Goal: Transaction & Acquisition: Purchase product/service

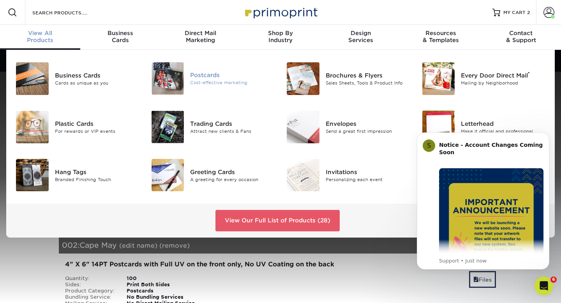
click at [212, 79] on div "Cost-effective marketing" at bounding box center [232, 82] width 85 height 7
click at [210, 79] on div "Postcards" at bounding box center [232, 75] width 85 height 9
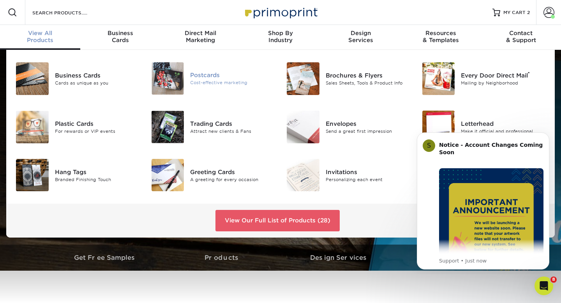
click at [196, 75] on div "Postcards" at bounding box center [232, 75] width 85 height 9
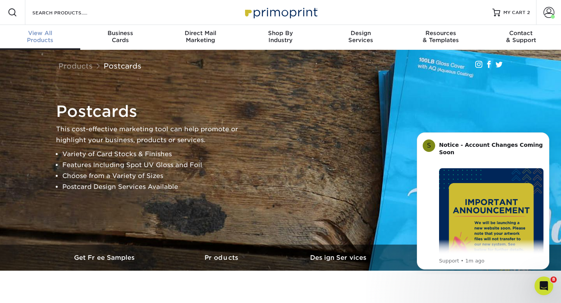
click at [43, 36] on span "View All" at bounding box center [40, 33] width 80 height 7
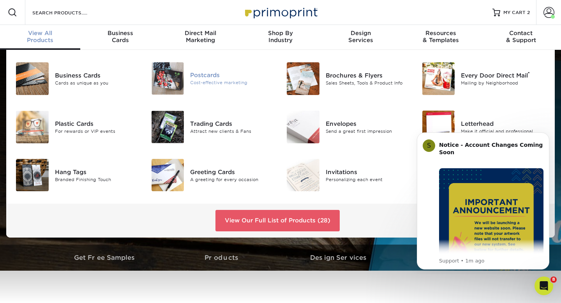
click at [182, 73] on img at bounding box center [168, 78] width 33 height 32
click at [201, 73] on div "Postcards" at bounding box center [232, 75] width 85 height 9
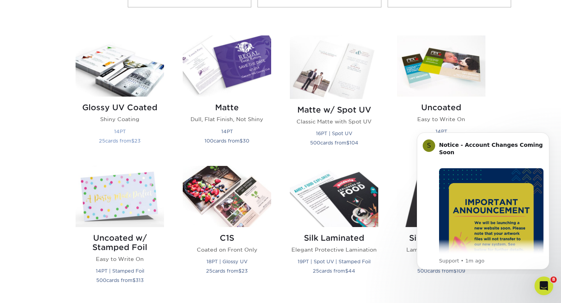
click at [134, 83] on img at bounding box center [120, 65] width 88 height 61
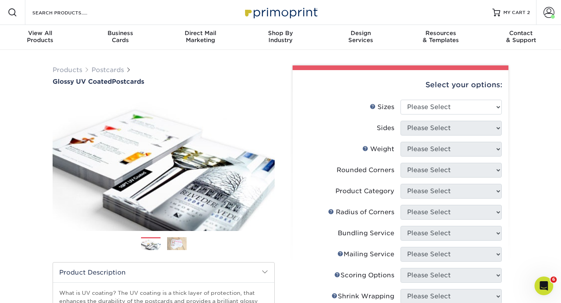
click at [525, 126] on div "Products Postcards Glossy UV Coated Postcards Previous Next show more 25" at bounding box center [280, 278] width 561 height 457
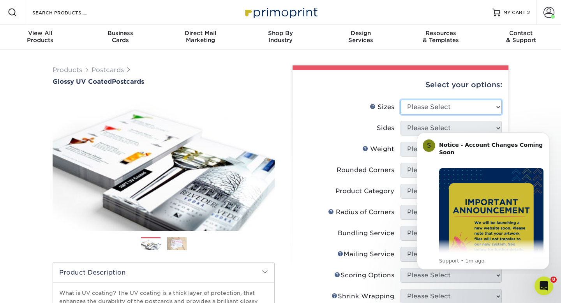
click at [498, 108] on select "Please Select 1.5" x 7" 2" x 4" 2" x 6" 2" x 7" 2" x 8" 2.12" x 5.5" 2.12" x 5.…" at bounding box center [450, 107] width 101 height 15
select select "4.00x6.00"
click at [400, 100] on select "Please Select 1.5" x 7" 2" x 4" 2" x 6" 2" x 7" 2" x 8" 2.12" x 5.5" 2.12" x 5.…" at bounding box center [450, 107] width 101 height 15
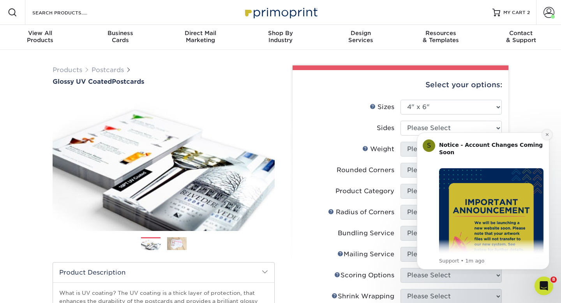
click at [549, 136] on icon "Dismiss notification" at bounding box center [547, 134] width 4 height 4
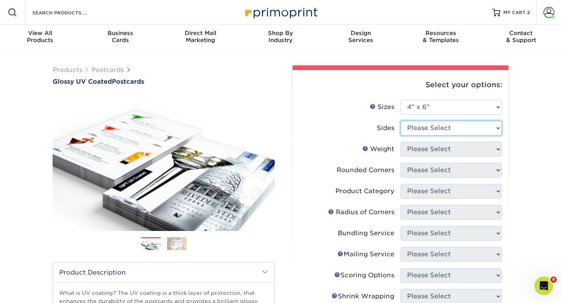
click at [493, 127] on select "Please Select Print Both Sides Print Front Only" at bounding box center [450, 128] width 101 height 15
select select "13abbda7-1d64-4f25-8bb2-c179b224825d"
click at [400, 121] on select "Please Select Print Both Sides Print Front Only" at bounding box center [450, 128] width 101 height 15
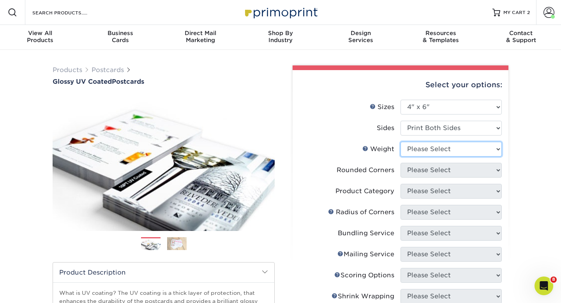
click at [488, 148] on select "Please Select 14PT 16PT 18PT C1S" at bounding box center [450, 149] width 101 height 15
select select "14PT"
click at [400, 142] on select "Please Select 14PT 16PT 18PT C1S" at bounding box center [450, 149] width 101 height 15
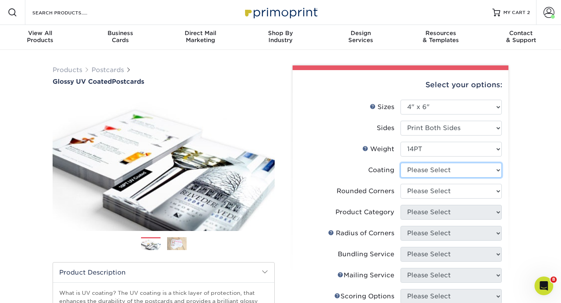
click at [492, 171] on select at bounding box center [450, 170] width 101 height 15
select select "1e8116af-acfc-44b1-83dc-8181aa338834"
click at [400, 163] on select at bounding box center [450, 170] width 101 height 15
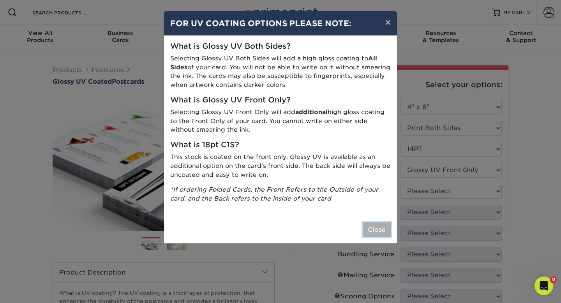
click at [377, 230] on button "Close" at bounding box center [377, 229] width 28 height 15
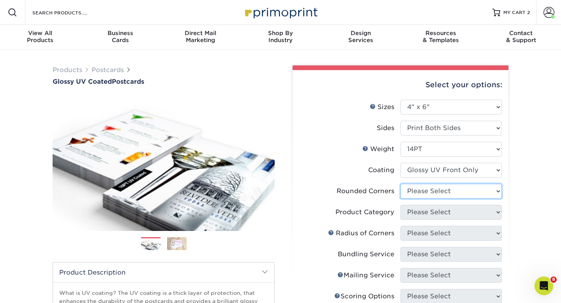
click at [496, 192] on select "Please Select Yes - Round 4 Corners No" at bounding box center [450, 191] width 101 height 15
select select "0"
click at [400, 184] on select "Please Select Yes - Round 4 Corners No" at bounding box center [450, 191] width 101 height 15
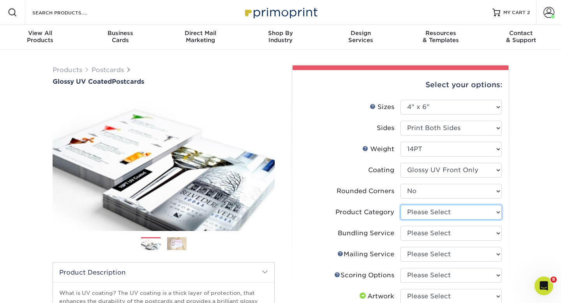
click at [496, 212] on select "Please Select Postcards" at bounding box center [450, 212] width 101 height 15
select select "9b7272e0-d6c8-4c3c-8e97-d3a1bcdab858"
click at [400, 205] on select "Please Select Postcards" at bounding box center [450, 212] width 101 height 15
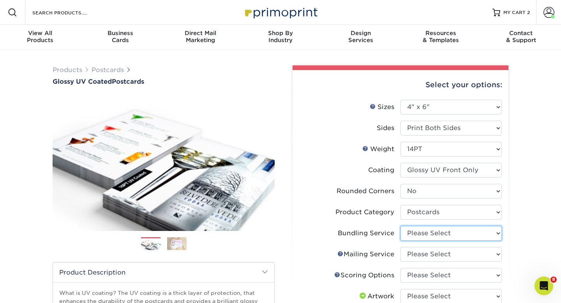
click at [490, 235] on select "Please Select No Bundling Services Yes, Bundles of 50 (+2 Days) Yes, Bundles of…" at bounding box center [450, 233] width 101 height 15
select select "58689abb-25c0-461c-a4c3-a80b627d6649"
click at [400, 226] on select "Please Select No Bundling Services Yes, Bundles of 50 (+2 Days) Yes, Bundles of…" at bounding box center [450, 233] width 101 height 15
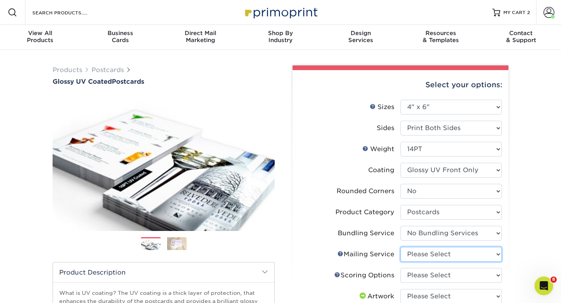
click at [487, 253] on select "Please Select No Direct Mailing Service No, I will mail/stamp/imprint Direct Ma…" at bounding box center [450, 254] width 101 height 15
select select "3e5e9bdd-d78a-4c28-a41d-fe1407925ca6"
click at [400, 247] on select "Please Select No Direct Mailing Service No, I will mail/stamp/imprint Direct Ma…" at bounding box center [450, 254] width 101 height 15
click at [494, 275] on select "Please Select No Scoring One Score" at bounding box center [450, 275] width 101 height 15
select select "16ebe401-5398-422d-8cb0-f3adbb82deb5"
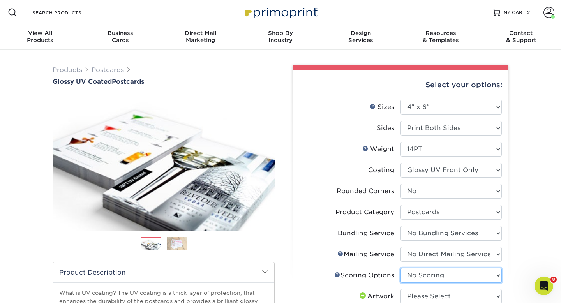
click at [400, 268] on select "Please Select No Scoring One Score" at bounding box center [450, 275] width 101 height 15
click at [532, 234] on div "Products Postcards Glossy UV Coated Postcards Previous Next show more 25" at bounding box center [280, 295] width 561 height 491
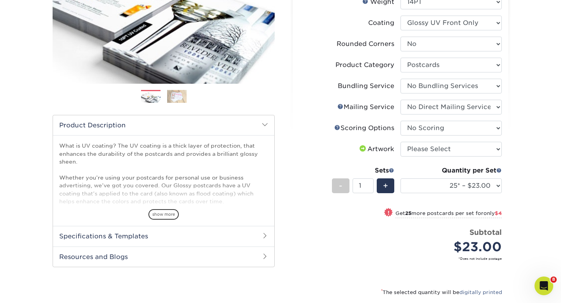
scroll to position [156, 0]
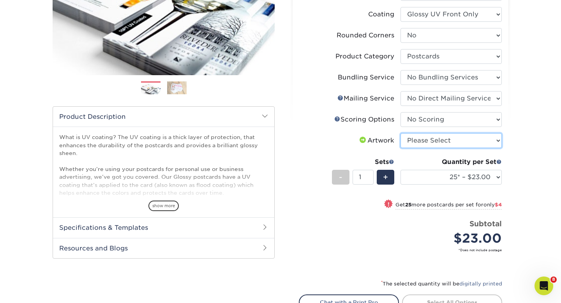
click at [490, 140] on select "Please Select I will upload files I need a design - $150" at bounding box center [450, 140] width 101 height 15
select select "upload"
click at [400, 133] on select "Please Select I will upload files I need a design - $150" at bounding box center [450, 140] width 101 height 15
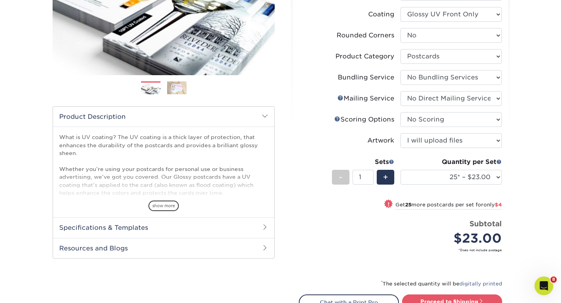
click at [537, 256] on div "Products Postcards Glossy UV Coated Postcards Previous Next show more 25" at bounding box center [280, 139] width 561 height 491
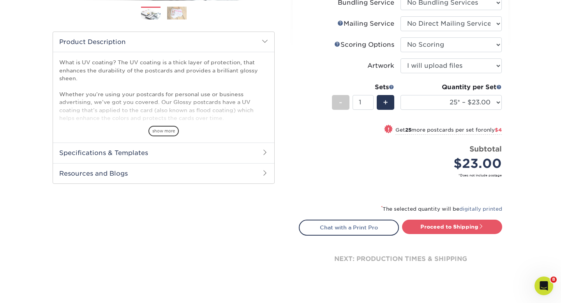
scroll to position [234, 0]
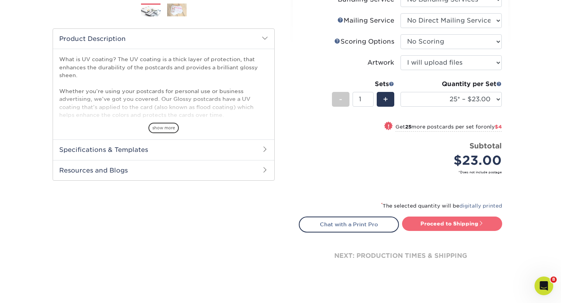
click at [448, 224] on link "Proceed to Shipping" at bounding box center [452, 224] width 100 height 14
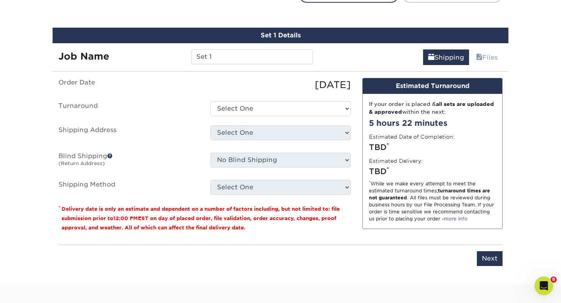
scroll to position [471, 0]
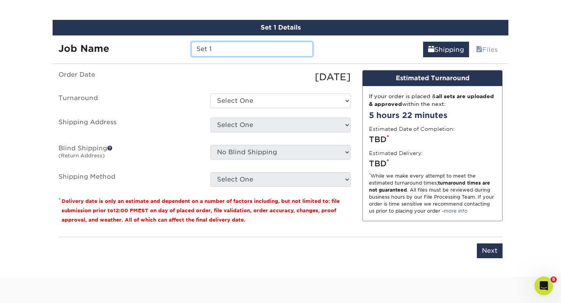
click at [225, 48] on input "Set 1" at bounding box center [251, 49] width 121 height 15
type input "S"
type input "Austin"
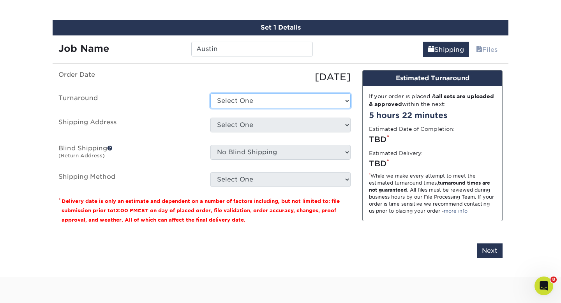
click at [302, 98] on select "Select One 2-4 Business Days 2 Day Next Business Day" at bounding box center [280, 100] width 140 height 15
select select "3a0d73d9-82fb-4fc0-8920-c7d196cd6951"
click at [210, 93] on select "Select One 2-4 Business Days 2 Day Next Business Day" at bounding box center [280, 100] width 140 height 15
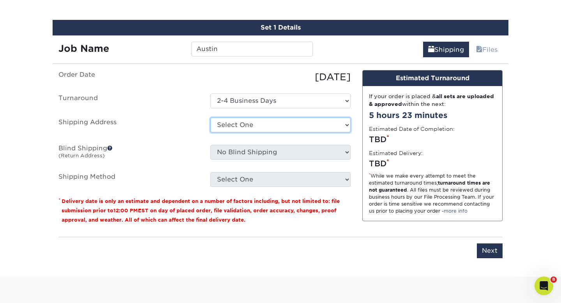
click at [301, 122] on select "Select One [PERSON_NAME] Ancient Bristlecone Ancient Bristlecone [PERSON_NAME] …" at bounding box center [280, 125] width 140 height 15
click at [335, 123] on select "Select One [PERSON_NAME] Ancient Bristlecone Ancient Bristlecone [PERSON_NAME] …" at bounding box center [280, 125] width 140 height 15
select select "newaddress"
click at [210, 118] on select "Select One [PERSON_NAME] Ancient Bristlecone Ancient Bristlecone [PERSON_NAME] …" at bounding box center [280, 125] width 140 height 15
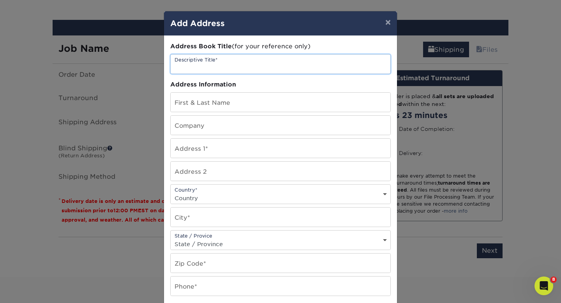
click at [229, 67] on input "text" at bounding box center [281, 64] width 220 height 19
type input "Austin"
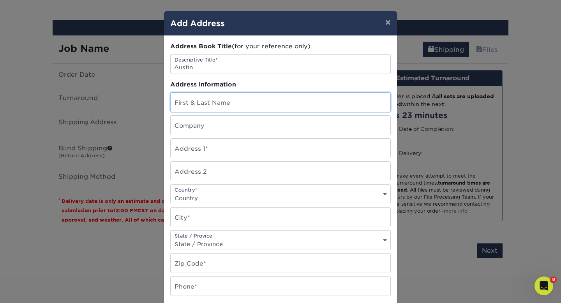
click at [235, 100] on input "text" at bounding box center [281, 102] width 220 height 19
type input "[PERSON_NAME]"
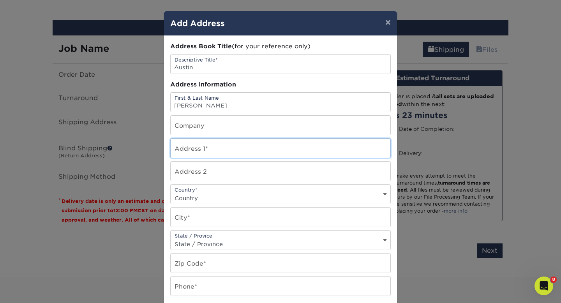
click at [218, 150] on input "text" at bounding box center [281, 148] width 220 height 19
click at [233, 147] on input "text" at bounding box center [281, 148] width 220 height 19
paste input "GARY HILL 15005 BANBRIDGE TRL AUSTIN TX 78717-4400"
click at [210, 150] on input "GARY HILL 15005 BANBRIDGE TRL AUSTIN TX 78717-4400" at bounding box center [281, 148] width 220 height 19
type input "15005 BANBRIDGE TRL AUSTIN TX 78717-4400"
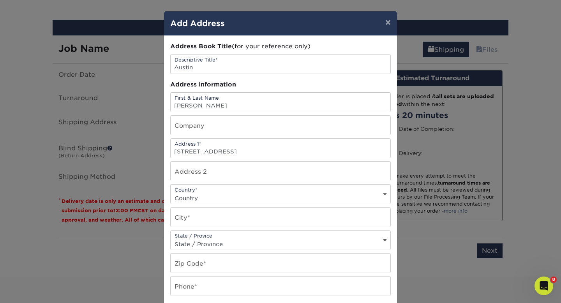
click at [348, 194] on select "Country [GEOGRAPHIC_DATA] [GEOGRAPHIC_DATA] ----------------------------- [GEOG…" at bounding box center [281, 197] width 220 height 11
select select "US"
click at [171, 192] on select "Country [GEOGRAPHIC_DATA] [GEOGRAPHIC_DATA] ----------------------------- [GEOG…" at bounding box center [281, 197] width 220 height 11
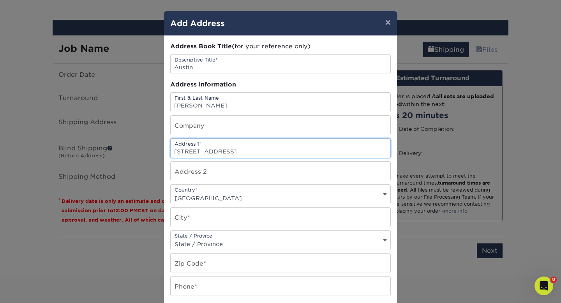
drag, startPoint x: 268, startPoint y: 151, endPoint x: 248, endPoint y: 151, distance: 20.6
click at [248, 151] on input "15005 BANBRIDGE TRL AUSTIN TX 78717-4400" at bounding box center [281, 148] width 220 height 19
type input "15005 BANBRIDGE TRL TX 78717-4400"
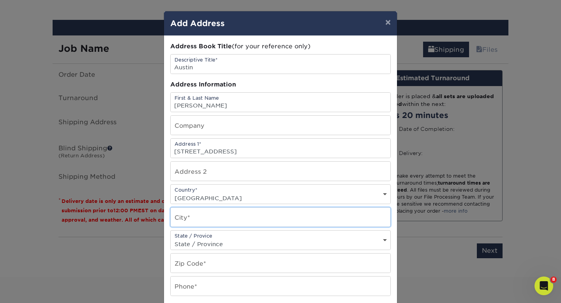
click at [220, 222] on input "text" at bounding box center [281, 217] width 220 height 19
paste input "AUSTIN"
type input "AUSTIN"
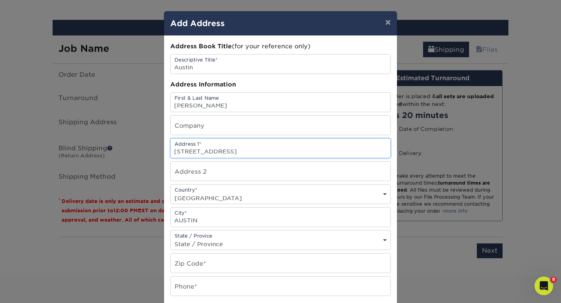
scroll to position [0, 0]
drag, startPoint x: 294, startPoint y: 150, endPoint x: 257, endPoint y: 151, distance: 36.2
click at [257, 151] on input "15005 BANBRIDGE TRL TX 78717-4400" at bounding box center [281, 148] width 220 height 19
type input "15005 BANBRIDGE TRL TX"
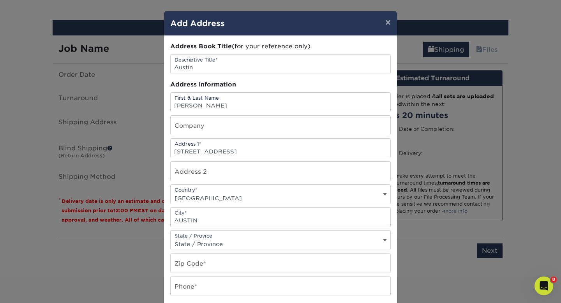
click at [212, 241] on select "State / Province [US_STATE] [US_STATE] [US_STATE] [US_STATE] [US_STATE] [US_STA…" at bounding box center [281, 243] width 220 height 11
click at [224, 242] on select "State / Province [US_STATE] [US_STATE] [US_STATE] [US_STATE] [US_STATE] [US_STA…" at bounding box center [281, 243] width 220 height 11
click at [185, 264] on input "text" at bounding box center [281, 263] width 220 height 19
paste input "78717-4400"
type input "78717-4400"
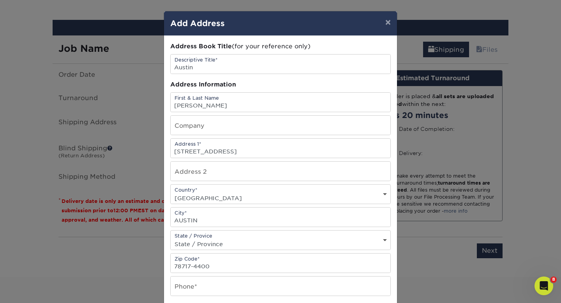
click at [226, 242] on select "State / Province Alabama Alaska Arizona Arkansas California Colorado Connecticu…" at bounding box center [281, 243] width 220 height 11
select select "TX"
click at [171, 238] on select "State / Province Alabama Alaska Arizona Arkansas California Colorado Connecticu…" at bounding box center [281, 243] width 220 height 11
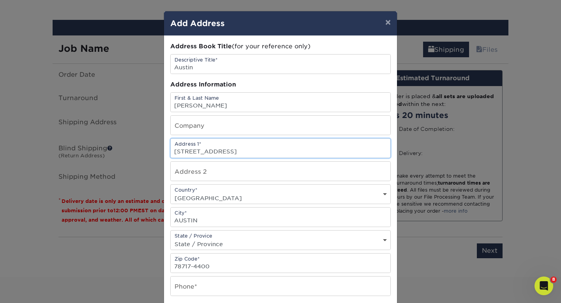
drag, startPoint x: 256, startPoint y: 152, endPoint x: 247, endPoint y: 152, distance: 9.7
click at [247, 152] on input "15005 BANBRIDGE TRL TX" at bounding box center [281, 148] width 220 height 19
type input "15005 BANBRIDGE TRL"
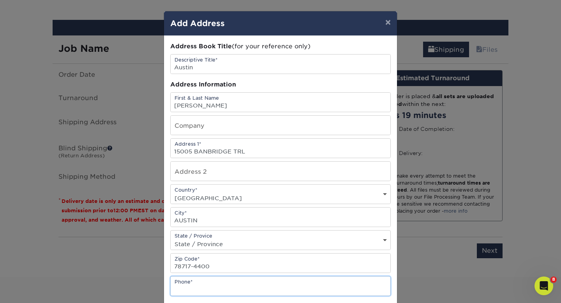
click at [275, 285] on input "text" at bounding box center [281, 286] width 220 height 19
type input "8005741640"
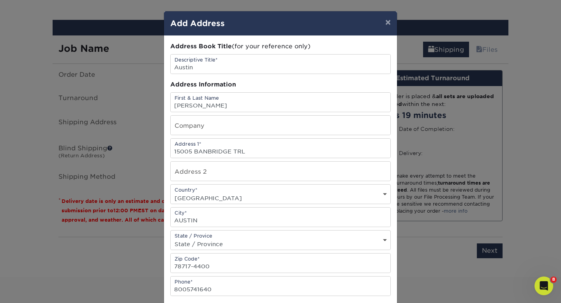
click at [91, 285] on div "× Add Address Address Book Title (for your reference only) Descriptive Title* A…" at bounding box center [280, 151] width 561 height 303
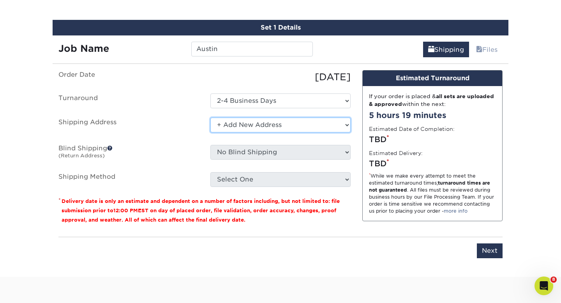
click at [346, 124] on select "Select One Abigail Davis Ancient Bristlecone Ancient Bristlecone Andrew Lerman …" at bounding box center [280, 125] width 140 height 15
click at [344, 123] on select "Select One Abigail Davis Ancient Bristlecone Ancient Bristlecone Andrew Lerman …" at bounding box center [280, 125] width 140 height 15
click at [210, 118] on select "Select One Abigail Davis Ancient Bristlecone Ancient Bristlecone Andrew Lerman …" at bounding box center [280, 125] width 140 height 15
click at [222, 125] on select "Select One Abigail Davis Ancient Bristlecone Ancient Bristlecone Andrew Lerman …" at bounding box center [280, 125] width 140 height 15
click at [276, 123] on select "Select One Abigail Davis Ancient Bristlecone Ancient Bristlecone Andrew Lerman …" at bounding box center [280, 125] width 140 height 15
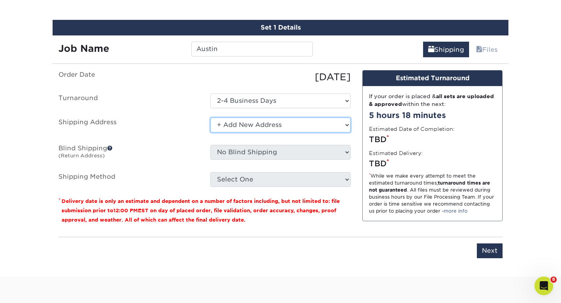
click at [210, 118] on select "Select One Abigail Davis Ancient Bristlecone Ancient Bristlecone Andrew Lerman …" at bounding box center [280, 125] width 140 height 15
click at [254, 123] on select "Select One Abigail Davis Ancient Bristlecone Ancient Bristlecone Andrew Lerman …" at bounding box center [280, 125] width 140 height 15
click at [210, 118] on select "Select One Abigail Davis Ancient Bristlecone Ancient Bristlecone Andrew Lerman …" at bounding box center [280, 125] width 140 height 15
click at [488, 252] on input "Next" at bounding box center [490, 250] width 26 height 15
type input "Next"
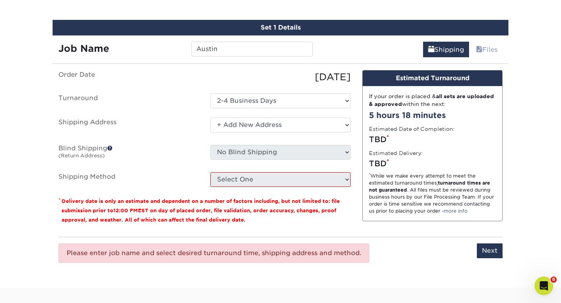
click at [389, 264] on div "Please enter job name and select desired turnaround time. Please enter job name…" at bounding box center [280, 253] width 444 height 32
click at [274, 125] on select "Select One Abigail Davis Ancient Bristlecone Ancient Bristlecone Andrew Lerman …" at bounding box center [280, 125] width 140 height 15
click at [218, 124] on select "Select One Abigail Davis Ancient Bristlecone Ancient Bristlecone Andrew Lerman …" at bounding box center [280, 125] width 140 height 15
click at [293, 123] on select "Select One Abigail Davis Ancient Bristlecone Ancient Bristlecone Andrew Lerman …" at bounding box center [280, 125] width 140 height 15
click at [349, 123] on select "Select One Abigail Davis Ancient Bristlecone Ancient Bristlecone Andrew Lerman …" at bounding box center [280, 125] width 140 height 15
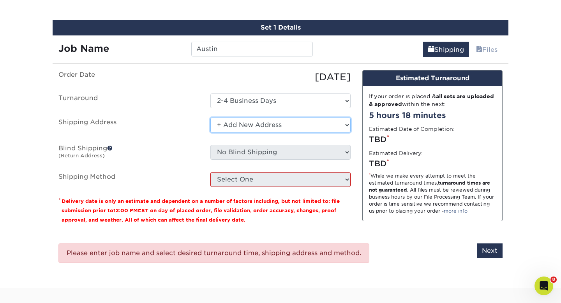
click at [349, 123] on select "Select One Abigail Davis Ancient Bristlecone Ancient Bristlecone Andrew Lerman …" at bounding box center [280, 125] width 140 height 15
click at [210, 118] on select "Select One Abigail Davis Ancient Bristlecone Ancient Bristlecone Andrew Lerman …" at bounding box center [280, 125] width 140 height 15
click at [195, 129] on label "Shipping Address" at bounding box center [129, 127] width 152 height 18
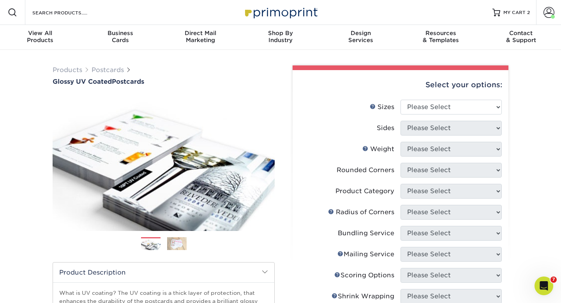
click at [529, 87] on div "Products Postcards Glossy UV Coated Postcards Previous Next show more 25" at bounding box center [280, 278] width 561 height 457
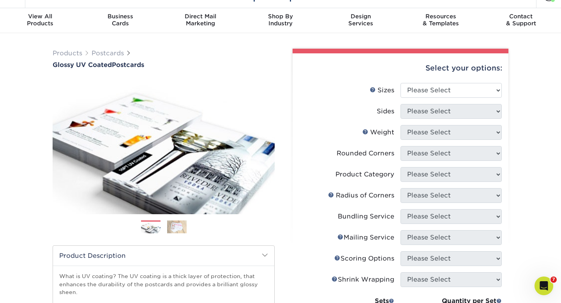
scroll to position [16, 0]
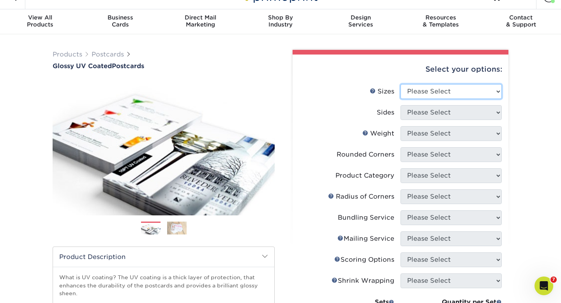
click at [487, 88] on select "Please Select 1.5" x 7" 2" x 4" 2" x 6" 2" x 7" 2" x 8" 2.12" x 5.5" 2.12" x 5.…" at bounding box center [450, 91] width 101 height 15
select select "4.00x6.00"
click at [400, 84] on select "Please Select 1.5" x 7" 2" x 4" 2" x 6" 2" x 7" 2" x 8" 2.12" x 5.5" 2.12" x 5.…" at bounding box center [450, 91] width 101 height 15
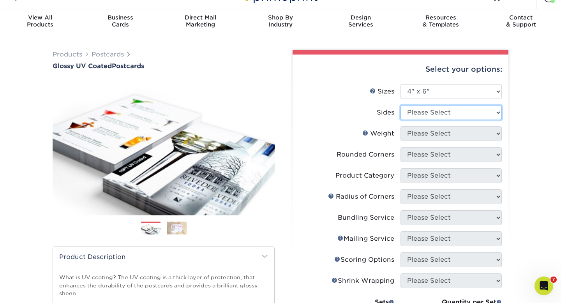
click at [451, 113] on select "Please Select Print Both Sides Print Front Only" at bounding box center [450, 112] width 101 height 15
select select "13abbda7-1d64-4f25-8bb2-c179b224825d"
click at [400, 105] on select "Please Select Print Both Sides Print Front Only" at bounding box center [450, 112] width 101 height 15
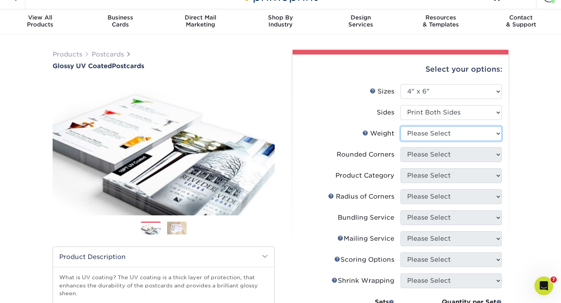
click at [458, 130] on select "Please Select 14PT 16PT 18PT C1S" at bounding box center [450, 133] width 101 height 15
select select "14PT"
click at [400, 126] on select "Please Select 14PT 16PT 18PT C1S" at bounding box center [450, 133] width 101 height 15
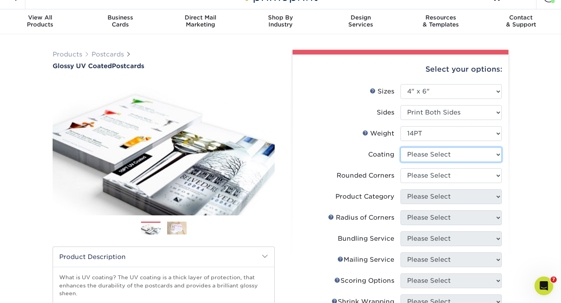
click at [459, 153] on select at bounding box center [450, 154] width 101 height 15
select select "1e8116af-acfc-44b1-83dc-8181aa338834"
click at [400, 147] on select at bounding box center [450, 154] width 101 height 15
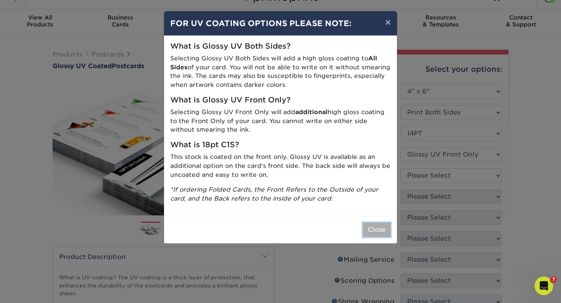
click at [377, 230] on button "Close" at bounding box center [377, 229] width 28 height 15
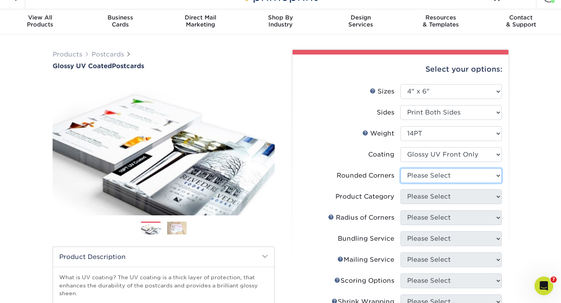
click at [491, 173] on select "Please Select Yes - Round 4 Corners No" at bounding box center [450, 175] width 101 height 15
select select "0"
click at [400, 168] on select "Please Select Yes - Round 4 Corners No" at bounding box center [450, 175] width 101 height 15
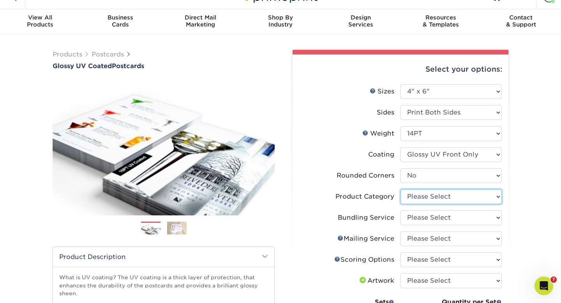
click at [490, 198] on select "Please Select Postcards" at bounding box center [450, 196] width 101 height 15
select select "9b7272e0-d6c8-4c3c-8e97-d3a1bcdab858"
click at [400, 189] on select "Please Select Postcards" at bounding box center [450, 196] width 101 height 15
click at [488, 215] on select "Please Select No Bundling Services Yes, Bundles of 50 (+2 Days) Yes, Bundles of…" at bounding box center [450, 217] width 101 height 15
select select "58689abb-25c0-461c-a4c3-a80b627d6649"
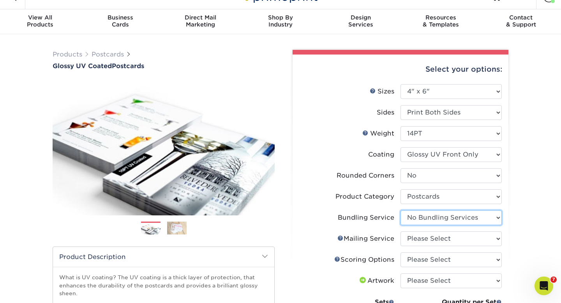
click at [400, 210] on select "Please Select No Bundling Services Yes, Bundles of 50 (+2 Days) Yes, Bundles of…" at bounding box center [450, 217] width 101 height 15
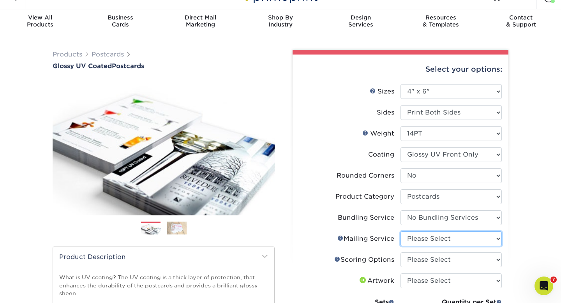
click at [483, 240] on select "Please Select No Direct Mailing Service No, I will mail/stamp/imprint Direct Ma…" at bounding box center [450, 238] width 101 height 15
select select "3e5e9bdd-d78a-4c28-a41d-fe1407925ca6"
click at [400, 231] on select "Please Select No Direct Mailing Service No, I will mail/stamp/imprint Direct Ma…" at bounding box center [450, 238] width 101 height 15
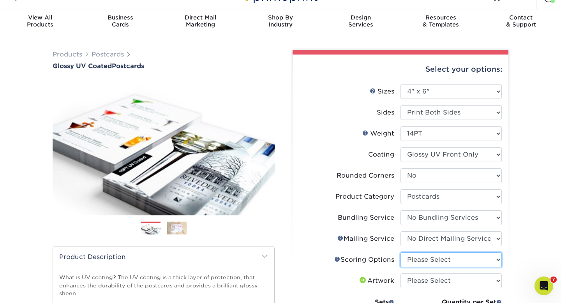
click at [483, 258] on select "Please Select No Scoring One Score" at bounding box center [450, 259] width 101 height 15
select select "16ebe401-5398-422d-8cb0-f3adbb82deb5"
click at [400, 252] on select "Please Select No Scoring One Score" at bounding box center [450, 259] width 101 height 15
click at [478, 279] on select "Please Select I will upload files I need a design - $150" at bounding box center [450, 280] width 101 height 15
select select "upload"
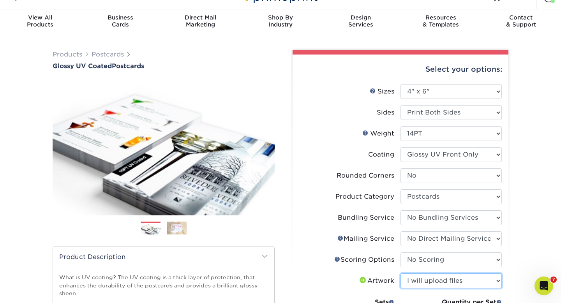
click at [400, 273] on select "Please Select I will upload files I need a design - $150" at bounding box center [450, 280] width 101 height 15
click at [520, 227] on div "Products Postcards Glossy UV Coated Postcards Previous Next show more 25" at bounding box center [280, 279] width 561 height 491
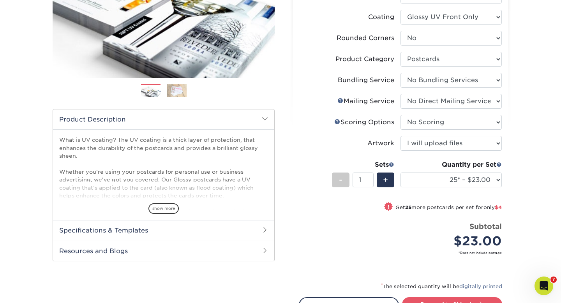
scroll to position [187, 0]
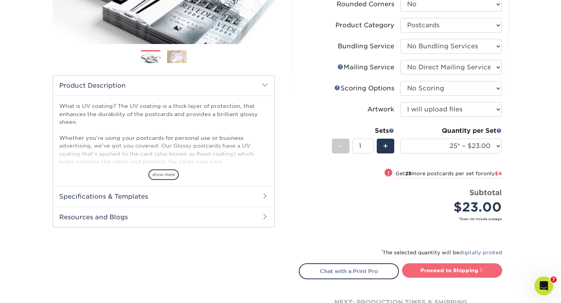
click at [449, 269] on link "Proceed to Shipping" at bounding box center [452, 270] width 100 height 14
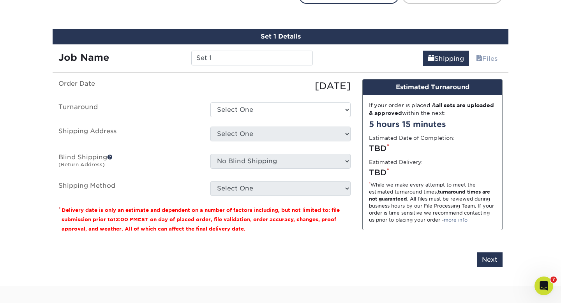
scroll to position [471, 0]
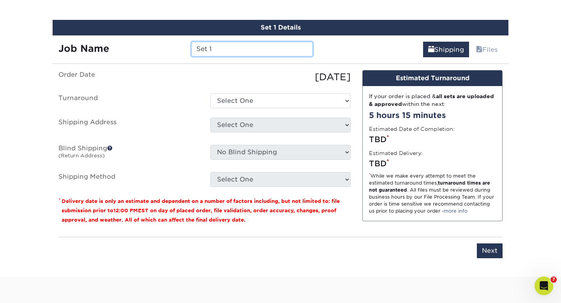
click at [217, 49] on input "Set 1" at bounding box center [251, 49] width 121 height 15
type input "S"
type input "Austin"
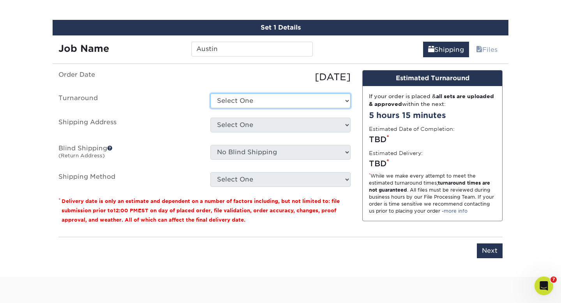
click at [280, 102] on select "Select One 2-4 Business Days 2 Day Next Business Day" at bounding box center [280, 100] width 140 height 15
select select "3a0d73d9-82fb-4fc0-8920-c7d196cd6951"
click at [210, 93] on select "Select One 2-4 Business Days 2 Day Next Business Day" at bounding box center [280, 100] width 140 height 15
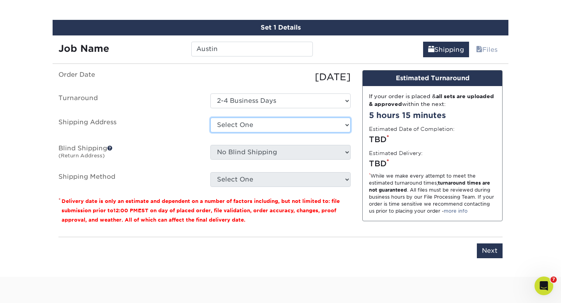
click at [265, 125] on select "Select One Abigail Davis Ancient Bristlecone Ancient Bristlecone Andrew Lerman …" at bounding box center [280, 125] width 140 height 15
select select "newaddress"
click at [210, 118] on select "Select One Abigail Davis Ancient Bristlecone Ancient Bristlecone Andrew Lerman …" at bounding box center [280, 125] width 140 height 15
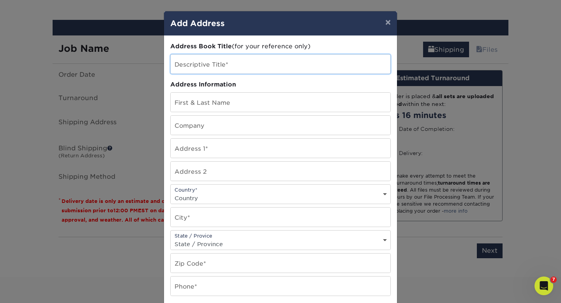
click at [225, 62] on input "text" at bounding box center [281, 64] width 220 height 19
type input "Austin"
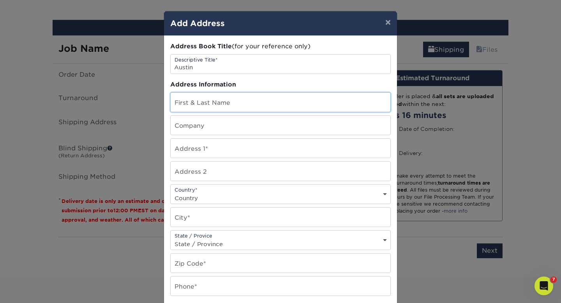
click at [212, 100] on input "text" at bounding box center [281, 102] width 220 height 19
type input "Gary Hill"
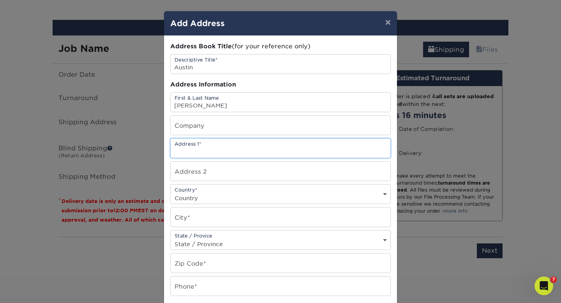
click at [206, 153] on input "text" at bounding box center [281, 148] width 220 height 19
type input "15005 BANBRIDGE TRL"
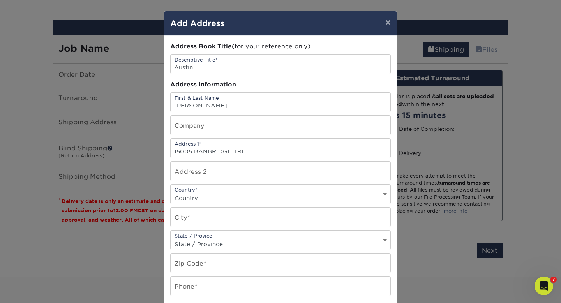
click at [221, 195] on select "Country United States Canada ----------------------------- Afghanistan Albania …" at bounding box center [281, 197] width 220 height 11
select select "US"
click at [171, 192] on select "Country United States Canada ----------------------------- Afghanistan Albania …" at bounding box center [281, 197] width 220 height 11
click at [209, 218] on input "text" at bounding box center [281, 217] width 220 height 19
type input "AUSTIN"
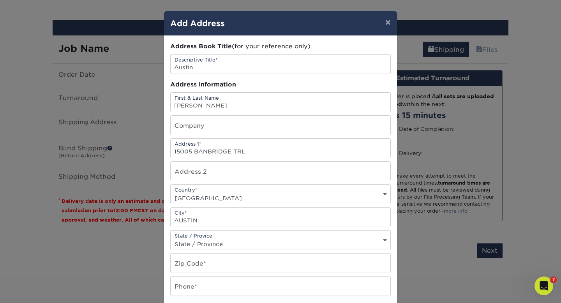
click at [235, 244] on select "State / Province Alabama Alaska Arizona Arkansas California Colorado Connecticu…" at bounding box center [281, 243] width 220 height 11
select select "TX"
click at [171, 238] on select "State / Province Alabama Alaska Arizona Arkansas California Colorado Connecticu…" at bounding box center [281, 243] width 220 height 11
click at [199, 266] on input "text" at bounding box center [281, 263] width 220 height 19
type input "78717-4400"
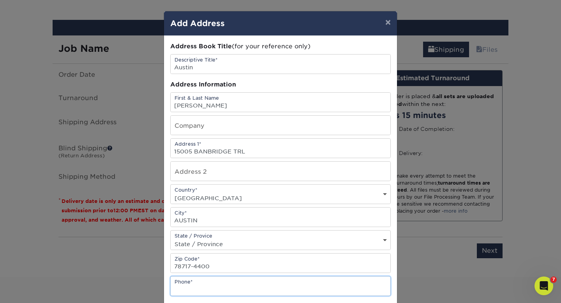
click at [182, 287] on input "text" at bounding box center [281, 286] width 220 height 19
type input "8005741640"
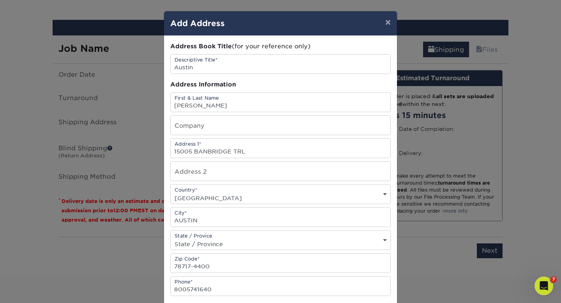
click at [111, 300] on div "× Add Address Address Book Title (for your reference only) Descriptive Title* […" at bounding box center [280, 151] width 561 height 303
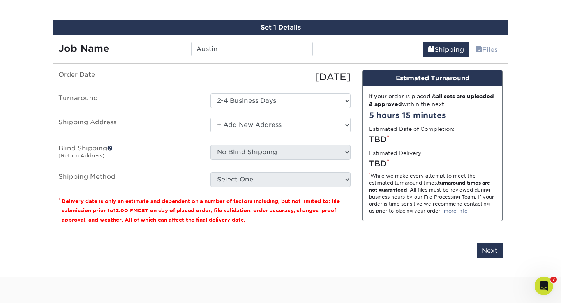
click at [300, 125] on select "Select One Abigail Davis Ancient Bristlecone Ancient Bristlecone Andrew Lerman …" at bounding box center [280, 125] width 140 height 15
click at [277, 122] on select "Select One Abigail Davis Ancient Bristlecone Ancient Bristlecone Andrew Lerman …" at bounding box center [280, 125] width 140 height 15
click at [210, 118] on select "Select One Abigail Davis Ancient Bristlecone Ancient Bristlecone Andrew Lerman …" at bounding box center [280, 125] width 140 height 15
click at [278, 125] on select "Select One Abigail Davis Ancient Bristlecone Ancient Bristlecone Andrew Lerman …" at bounding box center [280, 125] width 140 height 15
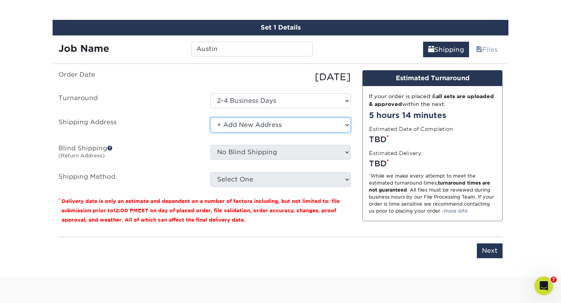
click at [210, 118] on select "Select One Abigail Davis Ancient Bristlecone Ancient Bristlecone Andrew Lerman …" at bounding box center [280, 125] width 140 height 15
click at [155, 74] on label "Order Date" at bounding box center [129, 77] width 152 height 14
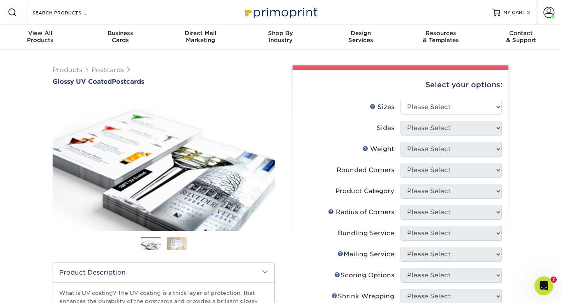
click at [533, 202] on div "Products Postcards Glossy UV Coated Postcards Previous Next show more 25" at bounding box center [280, 278] width 561 height 457
click at [497, 106] on select "Please Select 1.5" x 7" 2" x 4" 2" x 6" 2" x 7" 2" x 8" 2.12" x 5.5" 2.12" x 5.…" at bounding box center [450, 107] width 101 height 15
select select "4.00x6.00"
click at [400, 100] on select "Please Select 1.5" x 7" 2" x 4" 2" x 6" 2" x 7" 2" x 8" 2.12" x 5.5" 2.12" x 5.…" at bounding box center [450, 107] width 101 height 15
click at [466, 129] on select "Please Select Print Both Sides Print Front Only" at bounding box center [450, 128] width 101 height 15
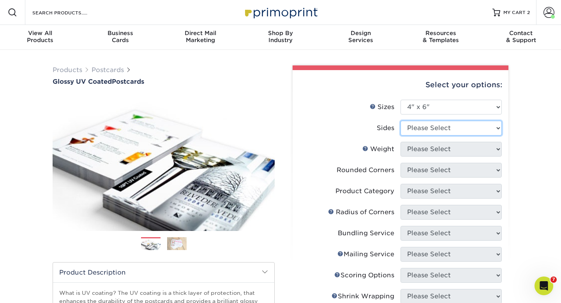
select select "13abbda7-1d64-4f25-8bb2-c179b224825d"
click at [400, 121] on select "Please Select Print Both Sides Print Front Only" at bounding box center [450, 128] width 101 height 15
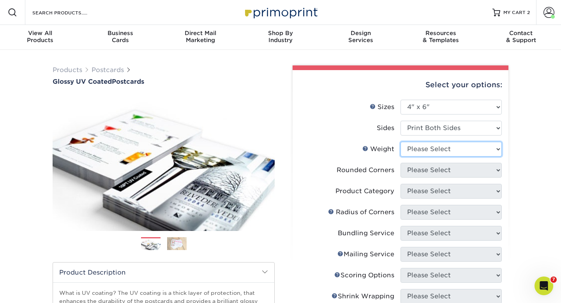
click at [460, 148] on select "Please Select 14PT 16PT 18PT C1S" at bounding box center [450, 149] width 101 height 15
select select "14PT"
click at [400, 142] on select "Please Select 14PT 16PT 18PT C1S" at bounding box center [450, 149] width 101 height 15
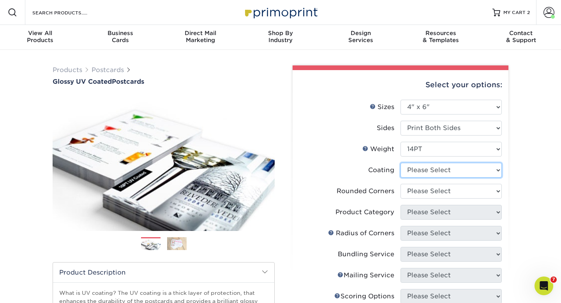
click at [445, 172] on select at bounding box center [450, 170] width 101 height 15
select select "1e8116af-acfc-44b1-83dc-8181aa338834"
click at [400, 163] on select at bounding box center [450, 170] width 101 height 15
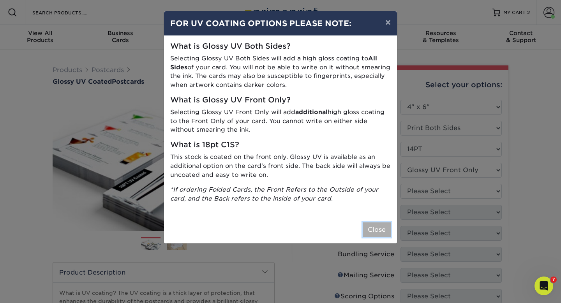
click at [374, 228] on button "Close" at bounding box center [377, 229] width 28 height 15
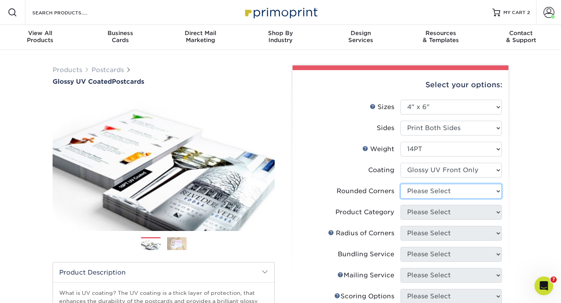
click at [464, 191] on select "Please Select Yes - Round 4 Corners No" at bounding box center [450, 191] width 101 height 15
select select "0"
click at [400, 184] on select "Please Select Yes - Round 4 Corners No" at bounding box center [450, 191] width 101 height 15
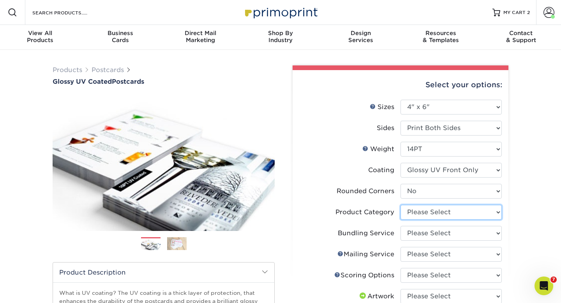
click at [457, 212] on select "Please Select Postcards" at bounding box center [450, 212] width 101 height 15
select select "9b7272e0-d6c8-4c3c-8e97-d3a1bcdab858"
click at [400, 205] on select "Please Select Postcards" at bounding box center [450, 212] width 101 height 15
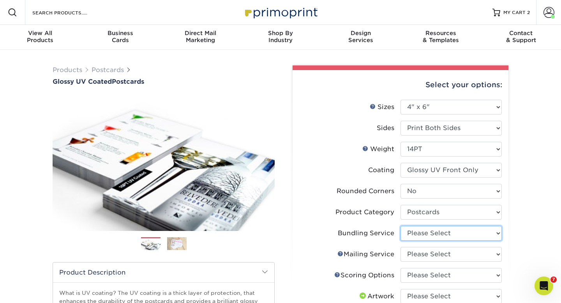
click at [457, 231] on select "Please Select No Bundling Services Yes, Bundles of 50 (+2 Days) Yes, Bundles of…" at bounding box center [450, 233] width 101 height 15
select select "58689abb-25c0-461c-a4c3-a80b627d6649"
click at [400, 226] on select "Please Select No Bundling Services Yes, Bundles of 50 (+2 Days) Yes, Bundles of…" at bounding box center [450, 233] width 101 height 15
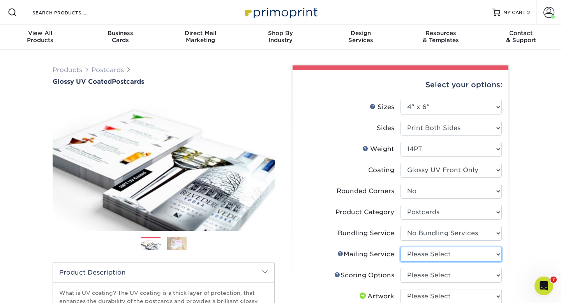
click at [467, 253] on select "Please Select No Direct Mailing Service No, I will mail/stamp/imprint Direct Ma…" at bounding box center [450, 254] width 101 height 15
select select "3e5e9bdd-d78a-4c28-a41d-fe1407925ca6"
click at [400, 247] on select "Please Select No Direct Mailing Service No, I will mail/stamp/imprint Direct Ma…" at bounding box center [450, 254] width 101 height 15
click at [465, 277] on select "Please Select No Scoring One Score" at bounding box center [450, 275] width 101 height 15
select select "16ebe401-5398-422d-8cb0-f3adbb82deb5"
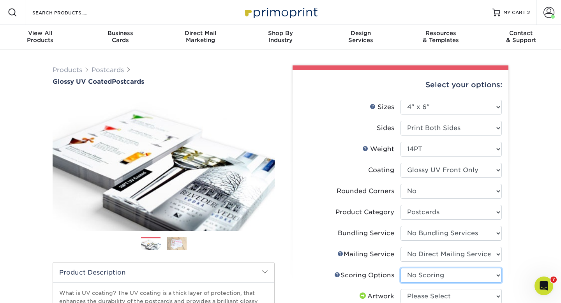
click at [400, 268] on select "Please Select No Scoring One Score" at bounding box center [450, 275] width 101 height 15
click at [493, 298] on select "Please Select I will upload files I need a design - $150" at bounding box center [450, 296] width 101 height 15
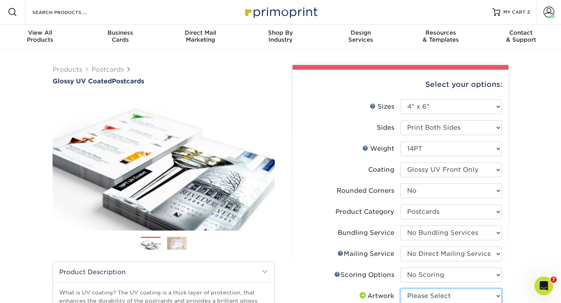
select select "upload"
click at [400, 289] on select "Please Select I will upload files I need a design - $150" at bounding box center [450, 296] width 101 height 15
click at [528, 224] on div "Products Postcards Glossy UV Coated Postcards Previous Next show more 25" at bounding box center [280, 294] width 561 height 491
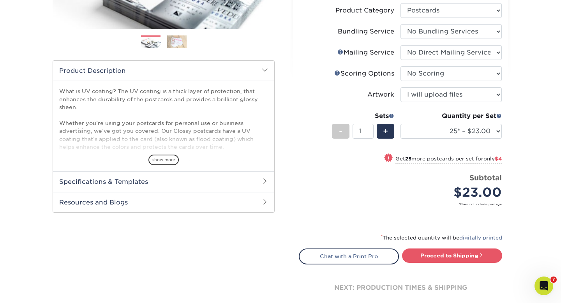
scroll to position [203, 0]
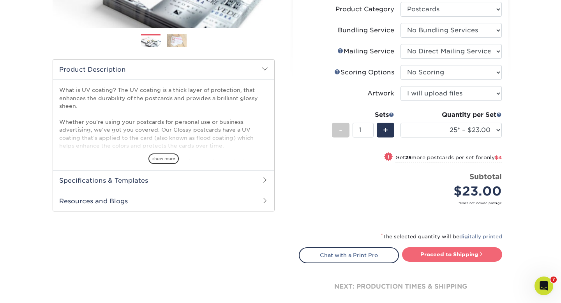
click at [454, 251] on link "Proceed to Shipping" at bounding box center [452, 254] width 100 height 14
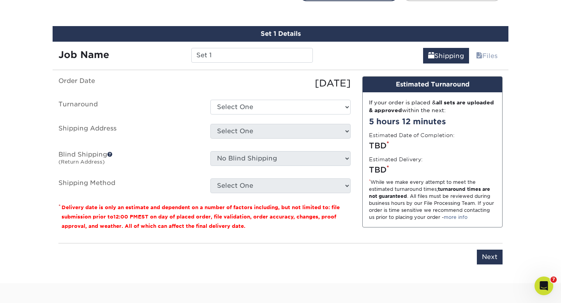
scroll to position [471, 0]
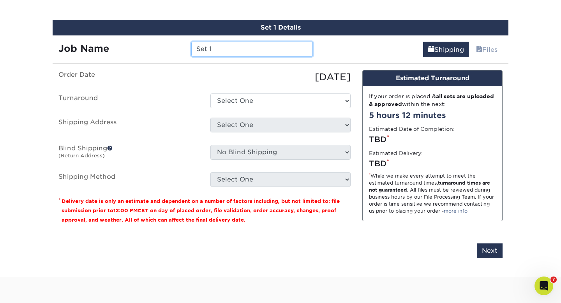
click at [236, 44] on input "Set 1" at bounding box center [251, 49] width 121 height 15
type input "Austin"
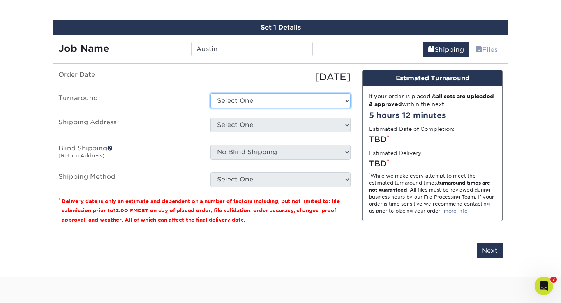
click at [324, 103] on select "Select One 2-4 Business Days 2 Day Next Business Day" at bounding box center [280, 100] width 140 height 15
select select "3a0d73d9-82fb-4fc0-8920-c7d196cd6951"
click at [210, 93] on select "Select One 2-4 Business Days 2 Day Next Business Day" at bounding box center [280, 100] width 140 height 15
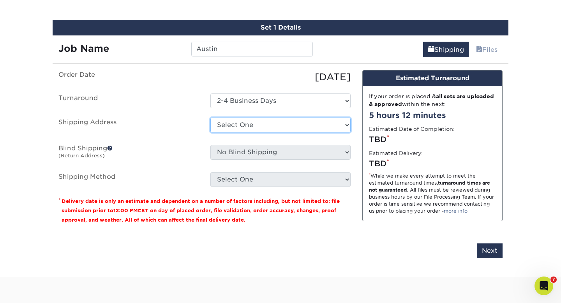
click at [309, 124] on select "Select One [PERSON_NAME] Ancient Bristlecone Ancient Bristlecone [PERSON_NAME] …" at bounding box center [280, 125] width 140 height 15
select select "newaddress"
click at [210, 118] on select "Select One [PERSON_NAME] Ancient Bristlecone Ancient Bristlecone [PERSON_NAME] …" at bounding box center [280, 125] width 140 height 15
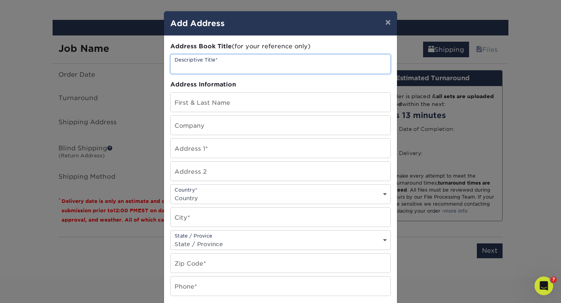
click at [222, 59] on input "text" at bounding box center [281, 64] width 220 height 19
type input "Austin"
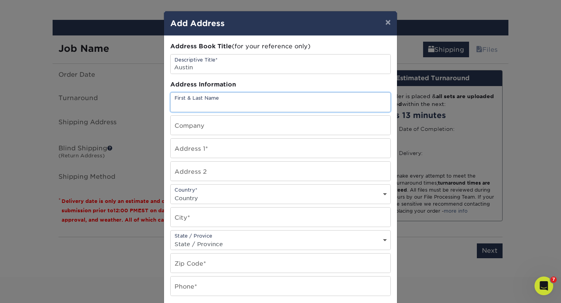
click at [227, 102] on input "text" at bounding box center [281, 102] width 220 height 19
type input "[PERSON_NAME]"
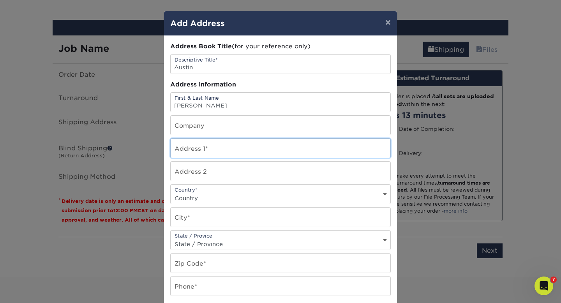
type input "15005 BANBRIDGE TRL"
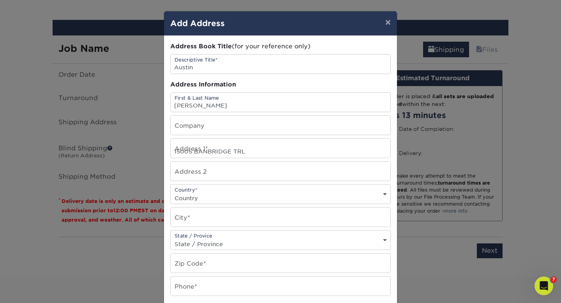
select select "US"
type input "AUSTIN"
select select "[GEOGRAPHIC_DATA]"
type input "78717-4400"
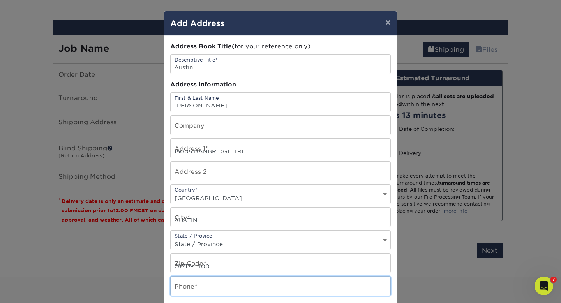
type input "8005741640"
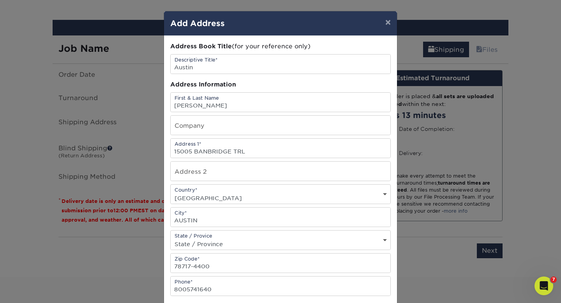
click at [113, 272] on div "× Add Address Address Book Title (for your reference only) Descriptive Title* […" at bounding box center [280, 151] width 561 height 303
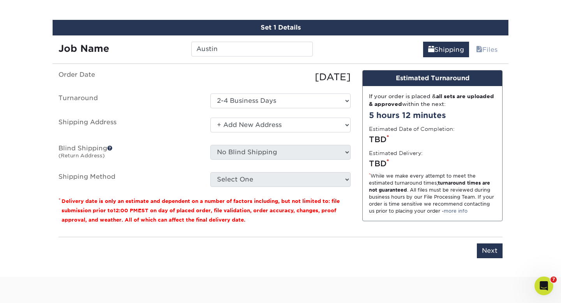
click at [337, 125] on select "Select One [PERSON_NAME] Ancient Bristlecone Ancient Bristlecone [PERSON_NAME] …" at bounding box center [280, 125] width 140 height 15
click at [210, 118] on select "Select One [PERSON_NAME] Ancient Bristlecone Ancient Bristlecone [PERSON_NAME] …" at bounding box center [280, 125] width 140 height 15
click at [306, 126] on select "Select One [PERSON_NAME] Ancient Bristlecone Ancient Bristlecone [PERSON_NAME] …" at bounding box center [280, 125] width 140 height 15
click at [210, 118] on select "Select One [PERSON_NAME] Ancient Bristlecone Ancient Bristlecone [PERSON_NAME] …" at bounding box center [280, 125] width 140 height 15
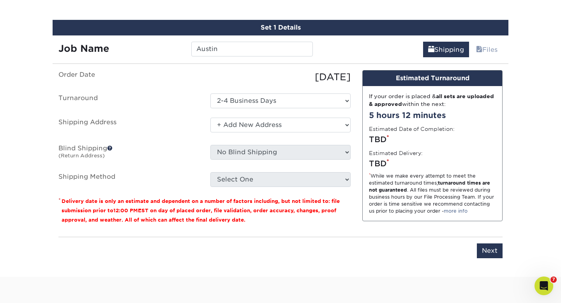
click at [283, 83] on div "[DATE]" at bounding box center [281, 77] width 152 height 14
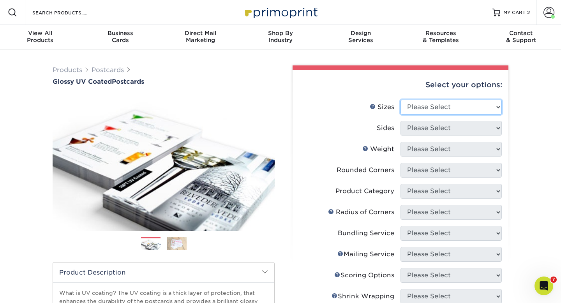
click at [480, 107] on select "Please Select 1.5" x 7" 2" x 4" 2" x 6" 2" x 7" 2" x 8" 2.12" x 5.5" 2.12" x 5.…" at bounding box center [450, 107] width 101 height 15
select select "4.00x6.00"
click at [400, 100] on select "Please Select 1.5" x 7" 2" x 4" 2" x 6" 2" x 7" 2" x 8" 2.12" x 5.5" 2.12" x 5.…" at bounding box center [450, 107] width 101 height 15
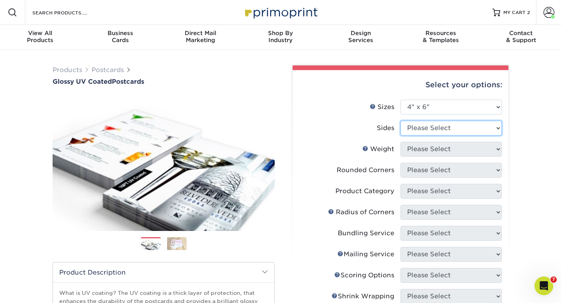
click at [463, 128] on select "Please Select Print Both Sides Print Front Only" at bounding box center [450, 128] width 101 height 15
select select "13abbda7-1d64-4f25-8bb2-c179b224825d"
click at [400, 121] on select "Please Select Print Both Sides Print Front Only" at bounding box center [450, 128] width 101 height 15
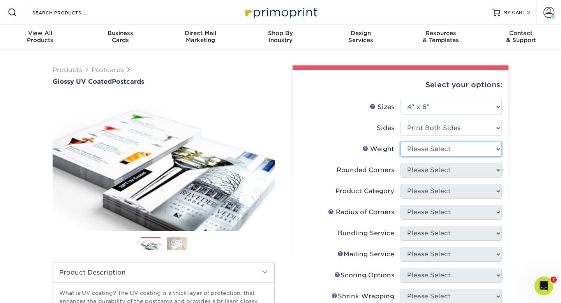
click at [464, 147] on select "Please Select 14PT 16PT 18PT C1S" at bounding box center [450, 149] width 101 height 15
select select "14PT"
click at [400, 142] on select "Please Select 14PT 16PT 18PT C1S" at bounding box center [450, 149] width 101 height 15
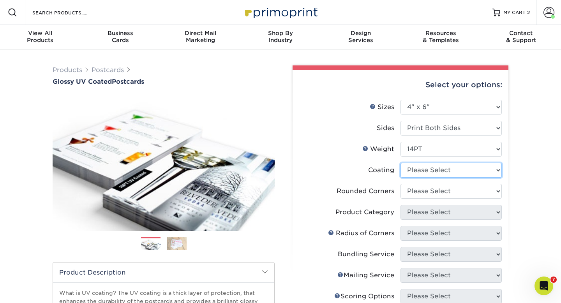
click at [466, 169] on select at bounding box center [450, 170] width 101 height 15
select select "1e8116af-acfc-44b1-83dc-8181aa338834"
click at [400, 163] on select at bounding box center [450, 170] width 101 height 15
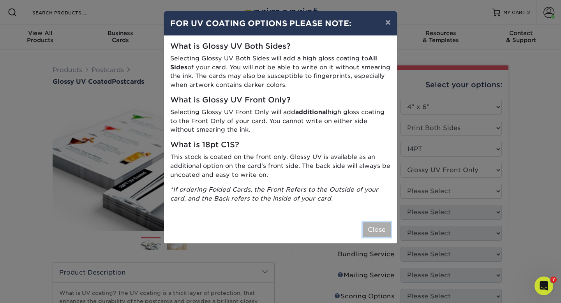
click at [380, 234] on button "Close" at bounding box center [377, 229] width 28 height 15
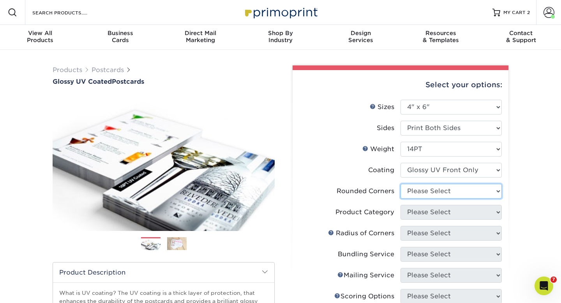
click at [476, 192] on select "Please Select Yes - Round 4 Corners No" at bounding box center [450, 191] width 101 height 15
select select "0"
click at [400, 184] on select "Please Select Yes - Round 4 Corners No" at bounding box center [450, 191] width 101 height 15
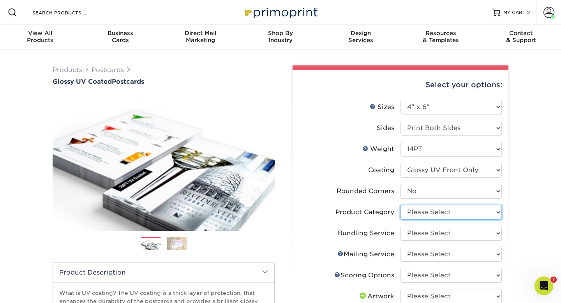
click at [476, 213] on select "Please Select Postcards" at bounding box center [450, 212] width 101 height 15
select select "9b7272e0-d6c8-4c3c-8e97-d3a1bcdab858"
click at [400, 205] on select "Please Select Postcards" at bounding box center [450, 212] width 101 height 15
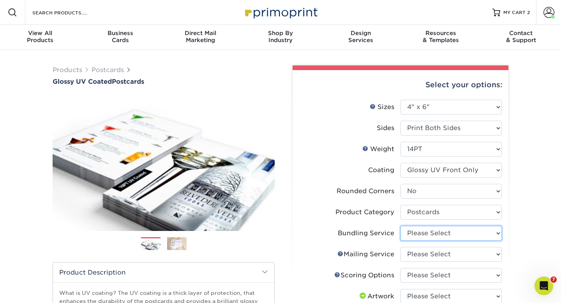
click at [473, 235] on select "Please Select No Bundling Services Yes, Bundles of 50 (+2 Days) Yes, Bundles of…" at bounding box center [450, 233] width 101 height 15
select select "58689abb-25c0-461c-a4c3-a80b627d6649"
click at [400, 226] on select "Please Select No Bundling Services Yes, Bundles of 50 (+2 Days) Yes, Bundles of…" at bounding box center [450, 233] width 101 height 15
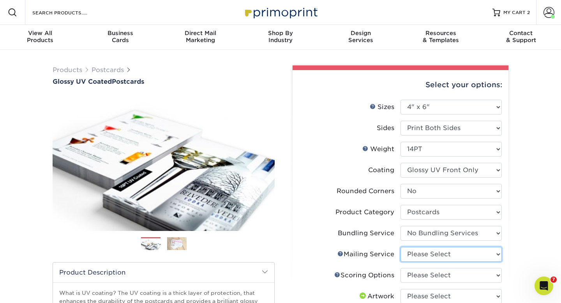
click at [470, 256] on select "Please Select No Direct Mailing Service No, I will mail/stamp/imprint Direct Ma…" at bounding box center [450, 254] width 101 height 15
select select "3e5e9bdd-d78a-4c28-a41d-fe1407925ca6"
click at [400, 247] on select "Please Select No Direct Mailing Service No, I will mail/stamp/imprint Direct Ma…" at bounding box center [450, 254] width 101 height 15
click at [469, 275] on select "Please Select No Scoring One Score" at bounding box center [450, 275] width 101 height 15
select select "16ebe401-5398-422d-8cb0-f3adbb82deb5"
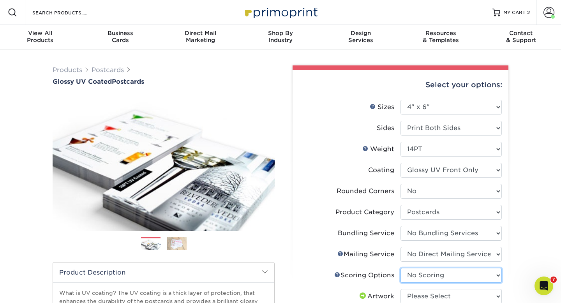
click at [400, 268] on select "Please Select No Scoring One Score" at bounding box center [450, 275] width 101 height 15
click at [471, 296] on select "Please Select I will upload files I need a design - $150" at bounding box center [450, 296] width 101 height 15
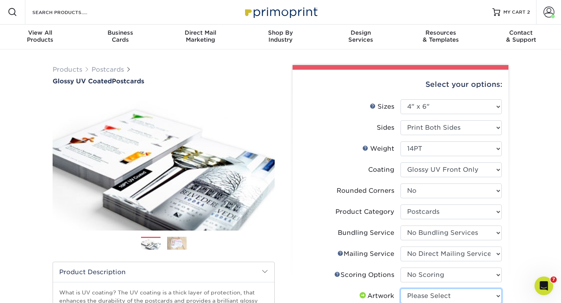
select select "upload"
click at [400, 289] on select "Please Select I will upload files I need a design - $150" at bounding box center [450, 296] width 101 height 15
click at [509, 244] on div "Select your options: Sizes Help Sizes Please Select 1.5" x 7" 2" x 4" No" at bounding box center [397, 292] width 234 height 454
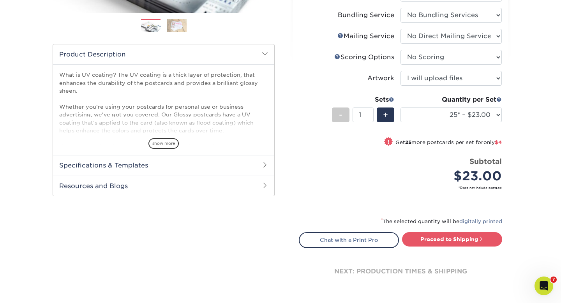
scroll to position [219, 0]
click at [383, 113] on span "+" at bounding box center [385, 115] width 5 height 12
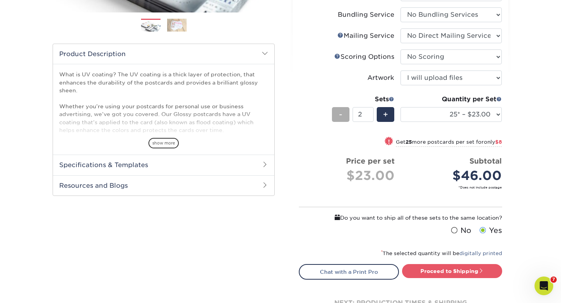
click at [340, 115] on span "-" at bounding box center [341, 115] width 4 height 12
type input "1"
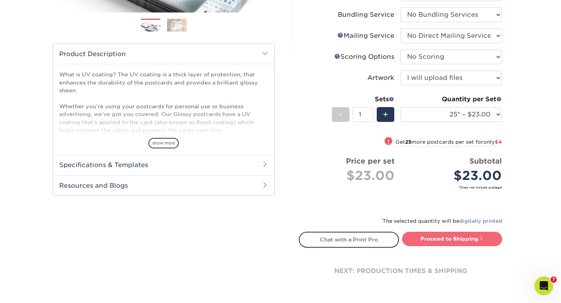
click at [449, 238] on link "Proceed to Shipping" at bounding box center [452, 239] width 100 height 14
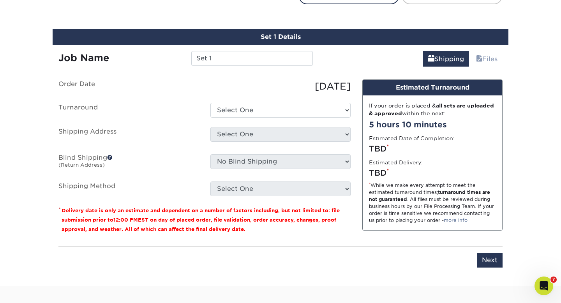
scroll to position [471, 0]
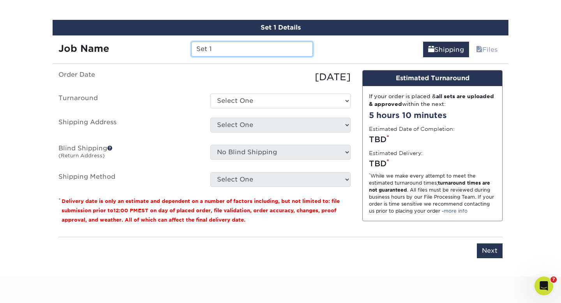
click at [254, 45] on input "Set 1" at bounding box center [251, 49] width 121 height 15
type input "S"
type input "Austin"
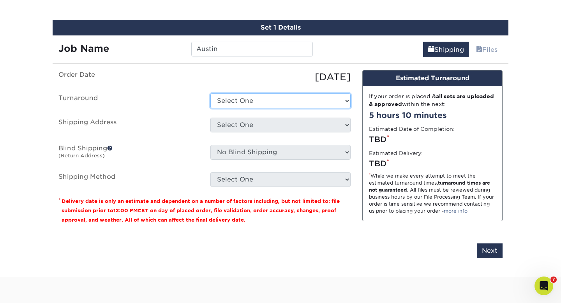
click at [282, 96] on select "Select One 2-4 Business Days 2 Day Next Business Day" at bounding box center [280, 100] width 140 height 15
select select "3a0d73d9-82fb-4fc0-8920-c7d196cd6951"
click at [210, 93] on select "Select One 2-4 Business Days 2 Day Next Business Day" at bounding box center [280, 100] width 140 height 15
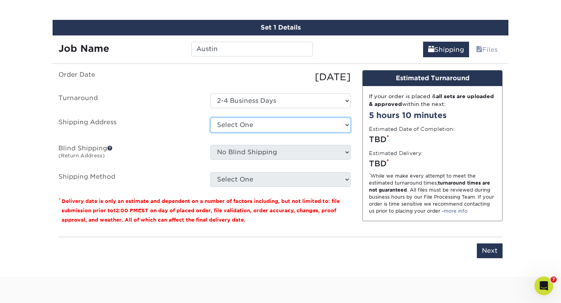
click at [281, 126] on select "Select One [PERSON_NAME] Ancient Bristlecone Ancient Bristlecone [PERSON_NAME] …" at bounding box center [280, 125] width 140 height 15
click at [310, 122] on select "Select One [PERSON_NAME] Ancient Bristlecone Ancient Bristlecone [PERSON_NAME] …" at bounding box center [280, 125] width 140 height 15
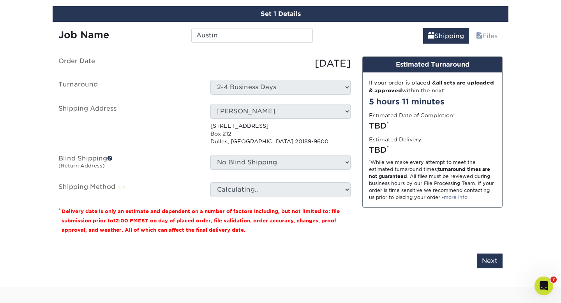
scroll to position [487, 0]
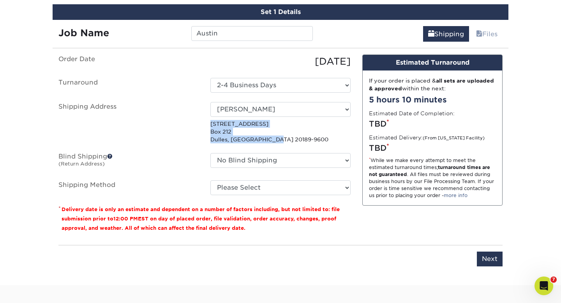
drag, startPoint x: 274, startPoint y: 139, endPoint x: 205, endPoint y: 118, distance: 71.6
click at [205, 118] on div "Select One Abigail Davis Ancient Bristlecone Ancient Bristlecone Andrew Lerman …" at bounding box center [281, 123] width 152 height 42
click at [347, 106] on select "Select One [PERSON_NAME] Ancient Bristlecone Ancient Bristlecone [PERSON_NAME] …" at bounding box center [280, 109] width 140 height 15
select select "newaddress"
click at [210, 102] on select "Select One [PERSON_NAME] Ancient Bristlecone Ancient Bristlecone [PERSON_NAME] …" at bounding box center [280, 109] width 140 height 15
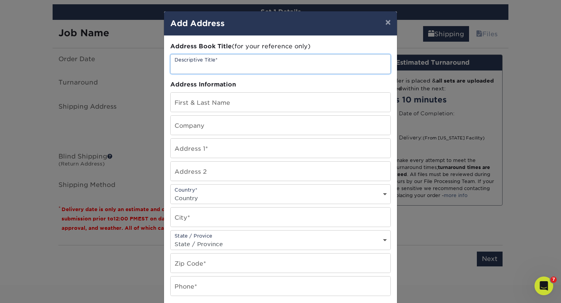
click at [235, 62] on input "text" at bounding box center [281, 64] width 220 height 19
type input "Austin"
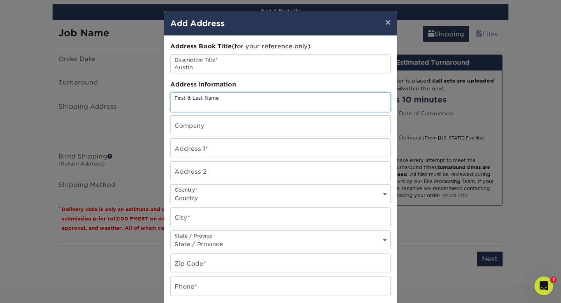
click at [228, 96] on input "text" at bounding box center [281, 102] width 220 height 19
type input "[PERSON_NAME]"
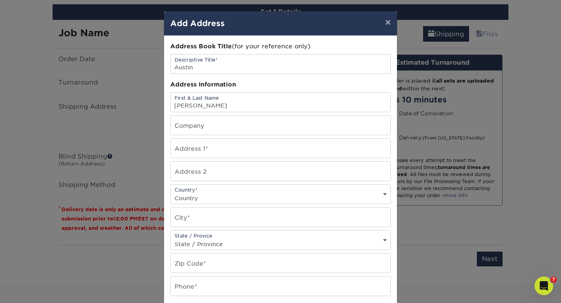
type input "15005 BANBRIDGE TRL"
select select "US"
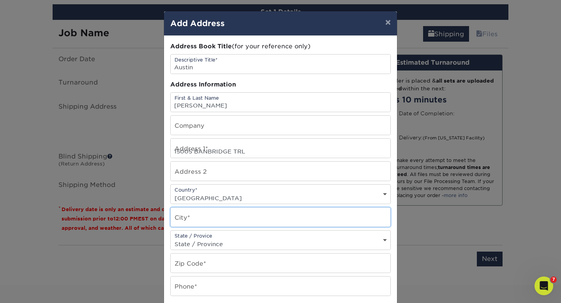
type input "AUSTIN"
select select "[GEOGRAPHIC_DATA]"
type input "78717-4400"
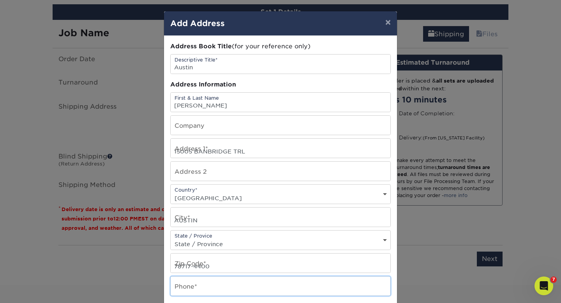
type input "8005741640"
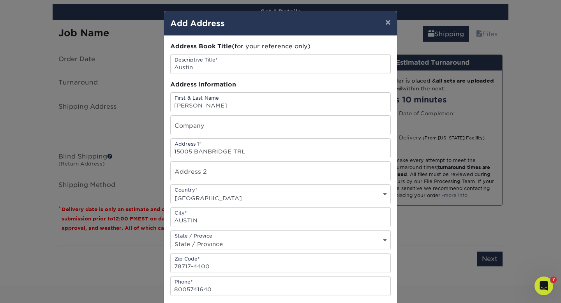
click at [115, 289] on div "× Add Address Address Book Title (for your reference only) Descriptive Title* […" at bounding box center [280, 151] width 561 height 303
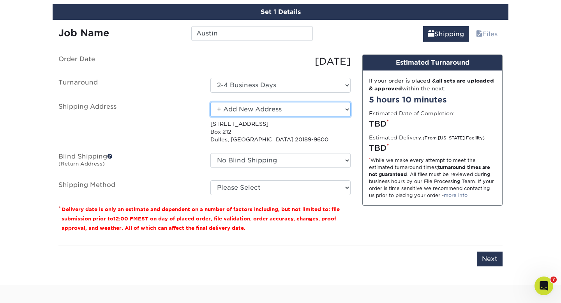
click at [344, 106] on select "Select One [PERSON_NAME] Ancient Bristlecone Ancient Bristlecone [PERSON_NAME] …" at bounding box center [280, 109] width 140 height 15
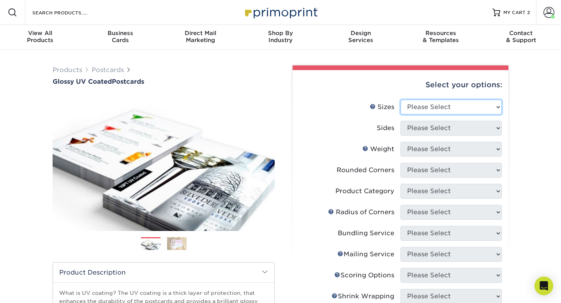
click at [465, 103] on select "Please Select 1.5" x 7" 2" x 4" 2" x 6" 2" x 7" 2" x 8" 2.12" x 5.5" 2.12" x 5.…" at bounding box center [450, 107] width 101 height 15
select select "4.00x6.00"
click at [400, 100] on select "Please Select 1.5" x 7" 2" x 4" 2" x 6" 2" x 7" 2" x 8" 2.12" x 5.5" 2.12" x 5.…" at bounding box center [450, 107] width 101 height 15
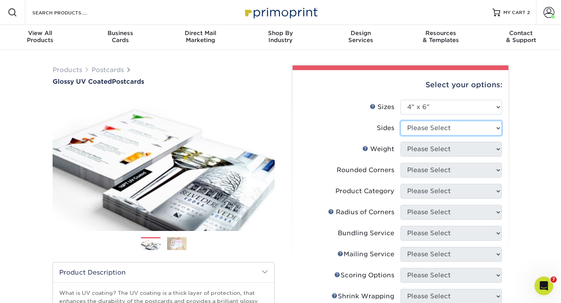
click at [469, 125] on select "Please Select Print Both Sides Print Front Only" at bounding box center [450, 128] width 101 height 15
select select "13abbda7-1d64-4f25-8bb2-c179b224825d"
click at [400, 121] on select "Please Select Print Both Sides Print Front Only" at bounding box center [450, 128] width 101 height 15
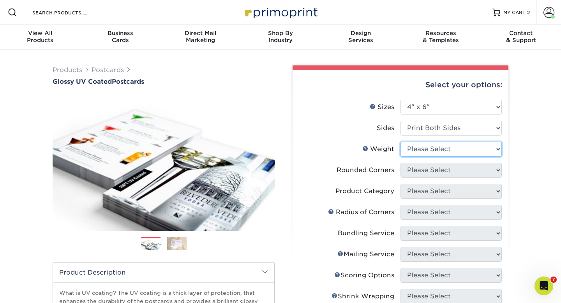
click at [476, 148] on select "Please Select 14PT 16PT 18PT C1S" at bounding box center [450, 149] width 101 height 15
select select "14PT"
click at [400, 142] on select "Please Select 14PT 16PT 18PT C1S" at bounding box center [450, 149] width 101 height 15
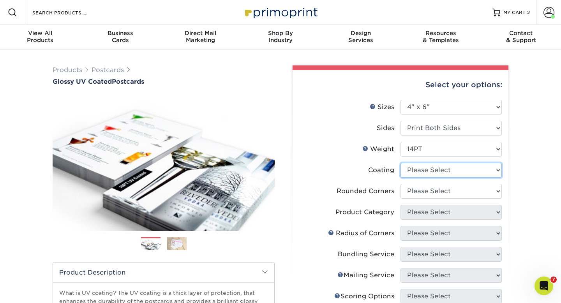
click at [478, 168] on select at bounding box center [450, 170] width 101 height 15
select select "1e8116af-acfc-44b1-83dc-8181aa338834"
click at [400, 163] on select at bounding box center [450, 170] width 101 height 15
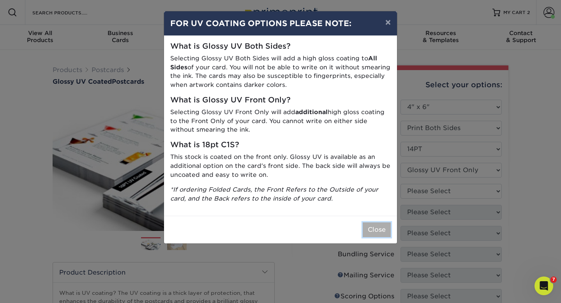
click at [367, 233] on button "Close" at bounding box center [377, 229] width 28 height 15
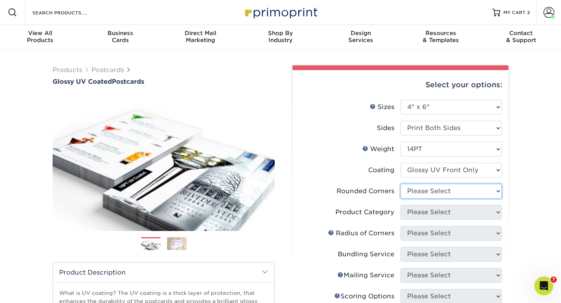
click at [478, 192] on select "Please Select Yes - Round 4 Corners No" at bounding box center [450, 191] width 101 height 15
select select "0"
click at [400, 184] on select "Please Select Yes - Round 4 Corners No" at bounding box center [450, 191] width 101 height 15
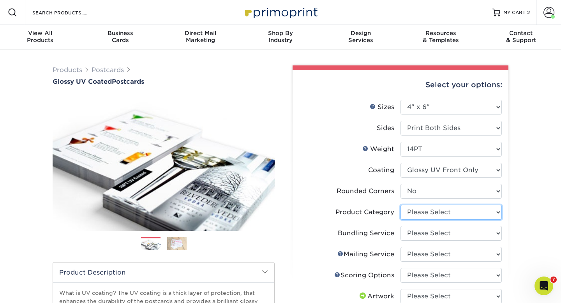
click at [477, 213] on select "Please Select Postcards" at bounding box center [450, 212] width 101 height 15
select select "9b7272e0-d6c8-4c3c-8e97-d3a1bcdab858"
click at [400, 205] on select "Please Select Postcards" at bounding box center [450, 212] width 101 height 15
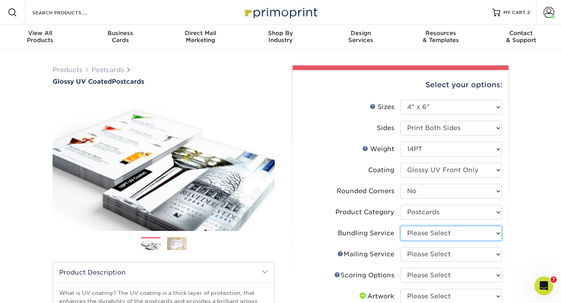
click at [473, 232] on select "Please Select No Bundling Services Yes, Bundles of 50 (+2 Days) Yes, Bundles of…" at bounding box center [450, 233] width 101 height 15
select select "58689abb-25c0-461c-a4c3-a80b627d6649"
click at [400, 226] on select "Please Select No Bundling Services Yes, Bundles of 50 (+2 Days) Yes, Bundles of…" at bounding box center [450, 233] width 101 height 15
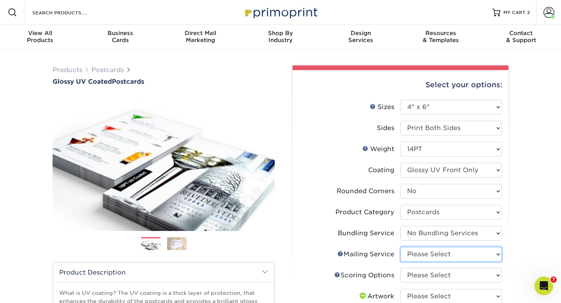
click at [471, 257] on select "Please Select No Direct Mailing Service No, I will mail/stamp/imprint Direct Ma…" at bounding box center [450, 254] width 101 height 15
select select "3e5e9bdd-d78a-4c28-a41d-fe1407925ca6"
click at [400, 247] on select "Please Select No Direct Mailing Service No, I will mail/stamp/imprint Direct Ma…" at bounding box center [450, 254] width 101 height 15
click at [469, 277] on select "Please Select No Scoring One Score" at bounding box center [450, 275] width 101 height 15
select select "16ebe401-5398-422d-8cb0-f3adbb82deb5"
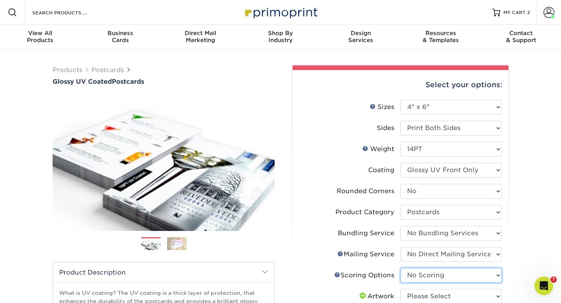
click at [400, 268] on select "Please Select No Scoring One Score" at bounding box center [450, 275] width 101 height 15
click at [492, 297] on select "Please Select I will upload files I need a design - $150" at bounding box center [450, 296] width 101 height 15
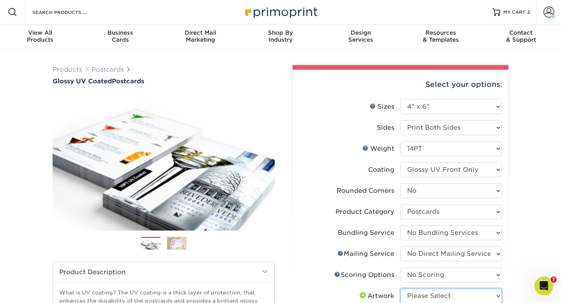
select select "upload"
click at [400, 289] on select "Please Select I will upload files I need a design - $150" at bounding box center [450, 296] width 101 height 15
click at [522, 227] on div "Products Postcards Glossy UV Coated Postcards Previous Next show more 25" at bounding box center [280, 294] width 561 height 491
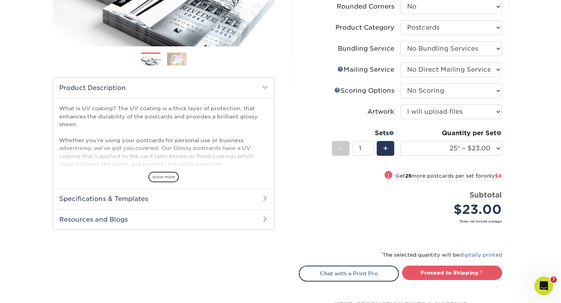
scroll to position [203, 0]
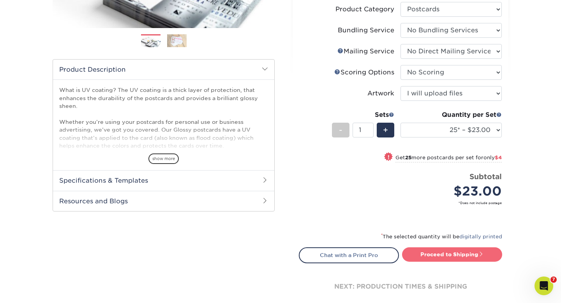
click at [443, 254] on link "Proceed to Shipping" at bounding box center [452, 254] width 100 height 14
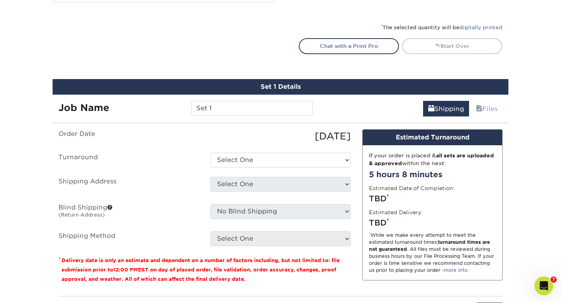
scroll to position [471, 0]
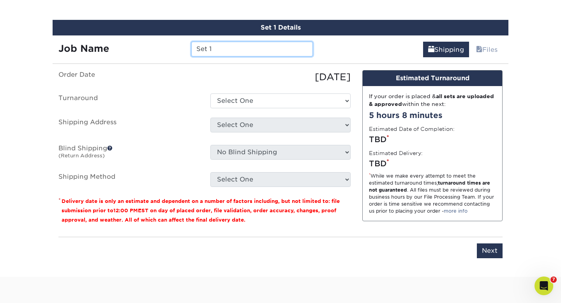
click at [225, 48] on input "Set 1" at bounding box center [251, 49] width 121 height 15
type input "S"
type input "Austin"
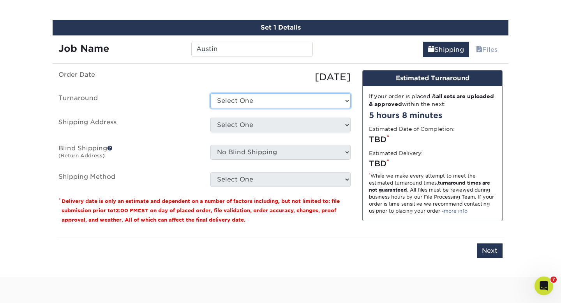
click at [276, 101] on select "Select One 2-4 Business Days 2 Day Next Business Day" at bounding box center [280, 100] width 140 height 15
select select "3a0d73d9-82fb-4fc0-8920-c7d196cd6951"
click at [210, 93] on select "Select One 2-4 Business Days 2 Day Next Business Day" at bounding box center [280, 100] width 140 height 15
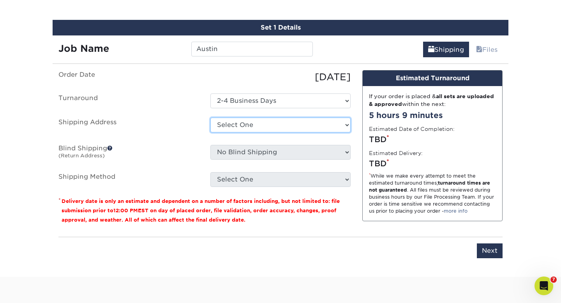
click at [279, 126] on select "Select One Abigail Davis Ancient Bristlecone Ancient Bristlecone Andrew Lerman …" at bounding box center [280, 125] width 140 height 15
select select "newaddress"
click at [210, 118] on select "Select One Abigail Davis Ancient Bristlecone Ancient Bristlecone Andrew Lerman …" at bounding box center [280, 125] width 140 height 15
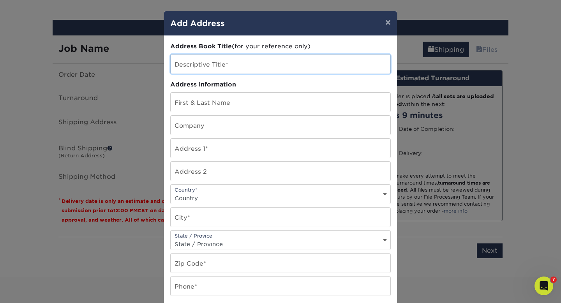
click at [216, 65] on input "text" at bounding box center [281, 64] width 220 height 19
type input "Austin"
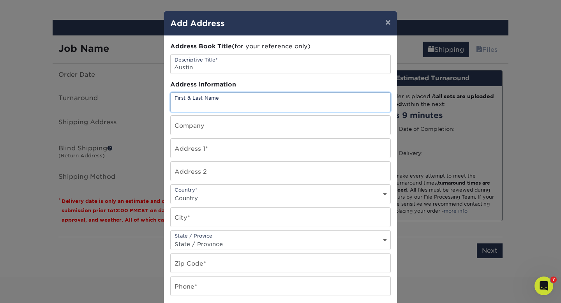
click at [225, 103] on input "text" at bounding box center [281, 102] width 220 height 19
type input "Gary Hill"
type input "15005 BANBRIDGE TRL"
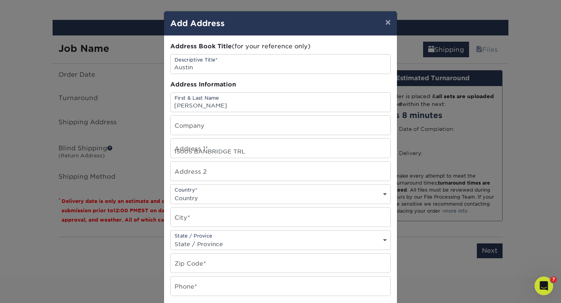
select select "US"
type input "AUSTIN"
select select "TX"
type input "78717-4400"
type input "8005741640"
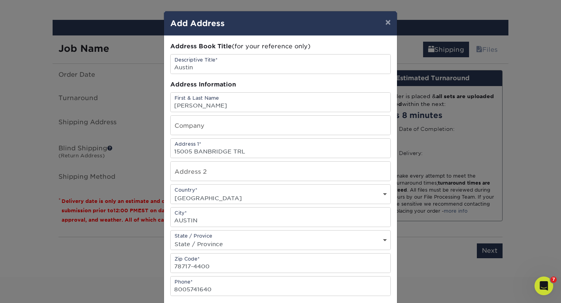
click at [394, 278] on div "Address Book Title (for your reference only) Descriptive Title* Austin Address …" at bounding box center [280, 210] width 233 height 349
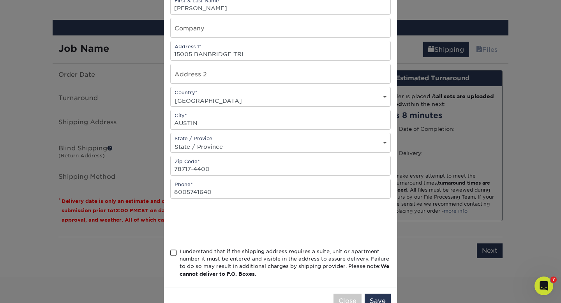
scroll to position [120, 0]
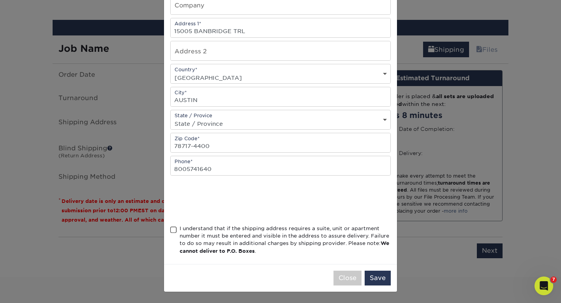
click at [175, 230] on span at bounding box center [173, 229] width 7 height 7
click at [0, 0] on input "I understand that if the shipping address requires a suite, unit or apartment n…" at bounding box center [0, 0] width 0 height 0
click at [381, 278] on button "Save" at bounding box center [378, 278] width 26 height 15
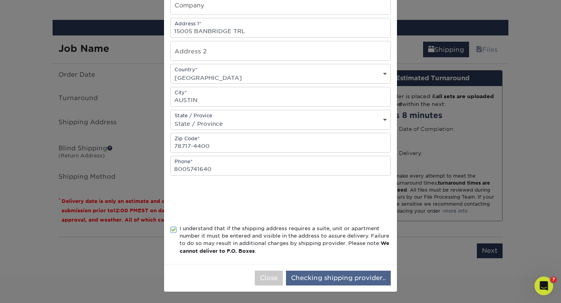
scroll to position [0, 0]
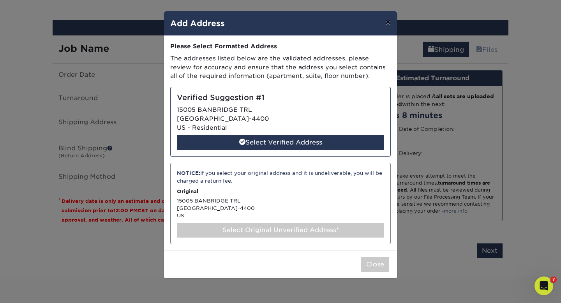
click at [388, 23] on button "×" at bounding box center [388, 22] width 18 height 22
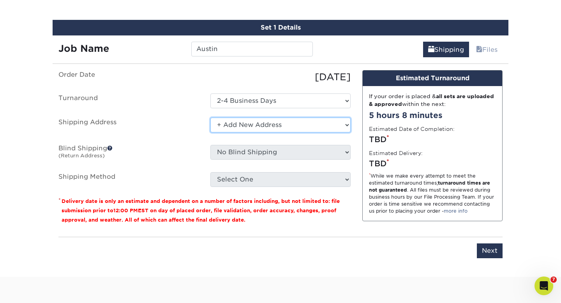
click at [346, 124] on select "Select One [PERSON_NAME] Ancient Bristlecone Ancient Bristlecone [PERSON_NAME] …" at bounding box center [280, 125] width 140 height 15
click at [210, 118] on select "Select One [PERSON_NAME] Ancient Bristlecone Ancient Bristlecone [PERSON_NAME] …" at bounding box center [280, 125] width 140 height 15
click at [340, 120] on select "Select One [PERSON_NAME] Ancient Bristlecone Ancient Bristlecone [PERSON_NAME] …" at bounding box center [280, 125] width 140 height 15
click at [217, 124] on select "Select One [PERSON_NAME] Ancient Bristlecone Ancient Bristlecone [PERSON_NAME] …" at bounding box center [280, 125] width 140 height 15
click at [210, 118] on select "Select One [PERSON_NAME] Ancient Bristlecone Ancient Bristlecone [PERSON_NAME] …" at bounding box center [280, 125] width 140 height 15
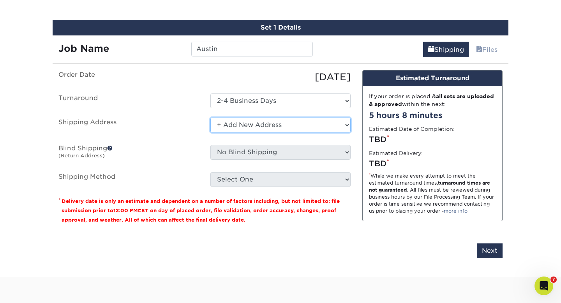
click at [336, 129] on select "Select One [PERSON_NAME] Ancient Bristlecone Ancient Bristlecone [PERSON_NAME] …" at bounding box center [280, 125] width 140 height 15
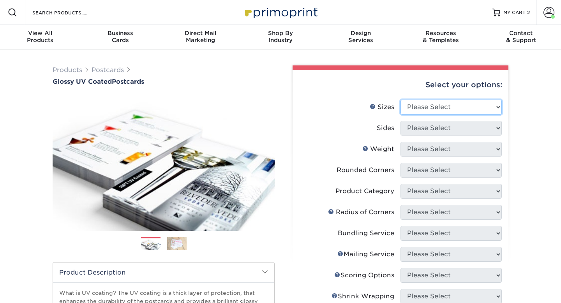
click at [464, 102] on select "Please Select 1.5" x 7" 2" x 4" 2" x 6" 2" x 7" 2" x 8" 2.12" x 5.5" 2.12" x 5.…" at bounding box center [450, 107] width 101 height 15
select select "4.00x6.00"
click at [400, 100] on select "Please Select 1.5" x 7" 2" x 4" 2" x 6" 2" x 7" 2" x 8" 2.12" x 5.5" 2.12" x 5.…" at bounding box center [450, 107] width 101 height 15
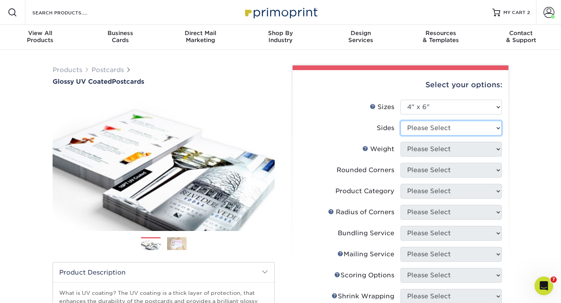
click at [456, 130] on select "Please Select Print Both Sides Print Front Only" at bounding box center [450, 128] width 101 height 15
select select "13abbda7-1d64-4f25-8bb2-c179b224825d"
click at [400, 121] on select "Please Select Print Both Sides Print Front Only" at bounding box center [450, 128] width 101 height 15
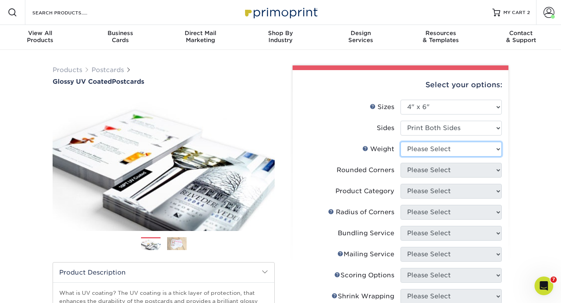
click at [463, 149] on select "Please Select 14PT 16PT 18PT C1S" at bounding box center [450, 149] width 101 height 15
select select "14PT"
click at [400, 142] on select "Please Select 14PT 16PT 18PT C1S" at bounding box center [450, 149] width 101 height 15
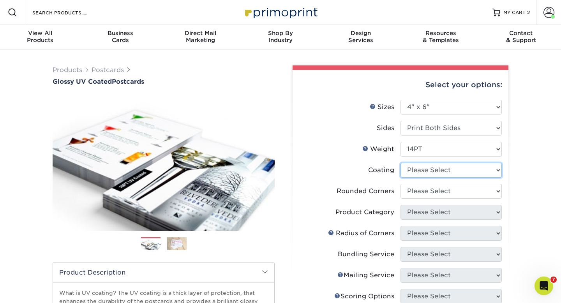
click at [465, 167] on select at bounding box center [450, 170] width 101 height 15
select select "1e8116af-acfc-44b1-83dc-8181aa338834"
click at [400, 163] on select at bounding box center [450, 170] width 101 height 15
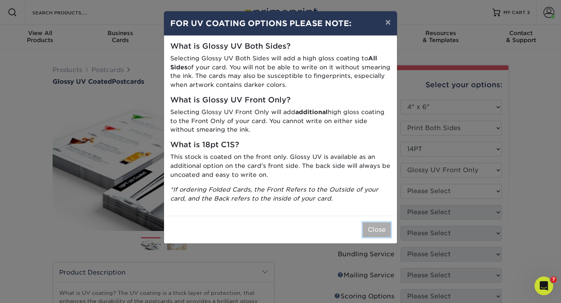
click at [382, 232] on button "Close" at bounding box center [377, 229] width 28 height 15
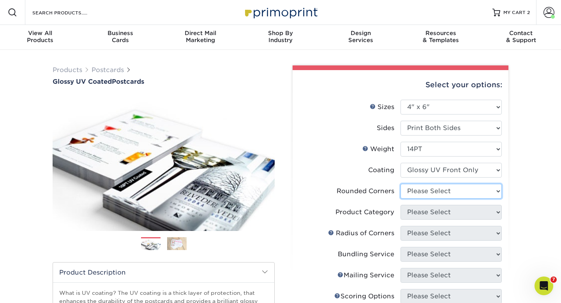
click at [471, 193] on select "Please Select Yes - Round 4 Corners No" at bounding box center [450, 191] width 101 height 15
select select "0"
click at [400, 184] on select "Please Select Yes - Round 4 Corners No" at bounding box center [450, 191] width 101 height 15
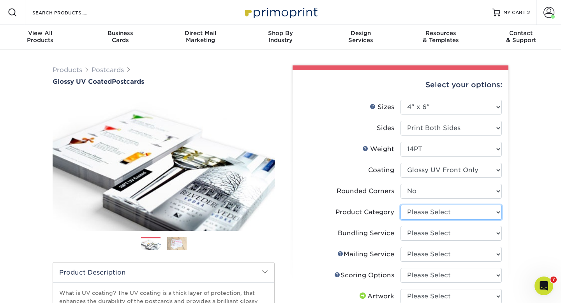
click at [472, 210] on select "Please Select Postcards" at bounding box center [450, 212] width 101 height 15
select select "9b7272e0-d6c8-4c3c-8e97-d3a1bcdab858"
click at [400, 205] on select "Please Select Postcards" at bounding box center [450, 212] width 101 height 15
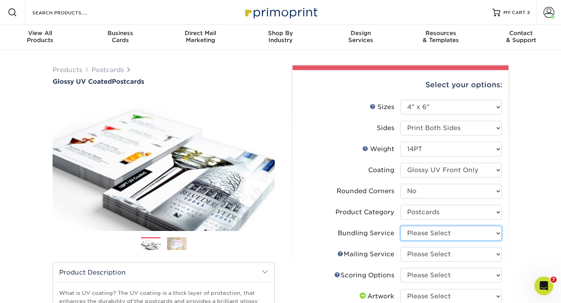
click at [466, 233] on select "Please Select No Bundling Services Yes, Bundles of 50 (+2 Days) Yes, Bundles of…" at bounding box center [450, 233] width 101 height 15
select select "58689abb-25c0-461c-a4c3-a80b627d6649"
click at [400, 226] on select "Please Select No Bundling Services Yes, Bundles of 50 (+2 Days) Yes, Bundles of…" at bounding box center [450, 233] width 101 height 15
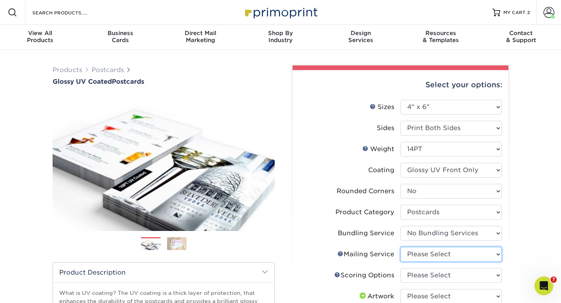
click at [459, 252] on select "Please Select No Direct Mailing Service No, I will mail/stamp/imprint Direct Ma…" at bounding box center [450, 254] width 101 height 15
select select "3e5e9bdd-d78a-4c28-a41d-fe1407925ca6"
click at [400, 247] on select "Please Select No Direct Mailing Service No, I will mail/stamp/imprint Direct Ma…" at bounding box center [450, 254] width 101 height 15
click at [456, 272] on select "Please Select No Scoring One Score" at bounding box center [450, 275] width 101 height 15
select select "16ebe401-5398-422d-8cb0-f3adbb82deb5"
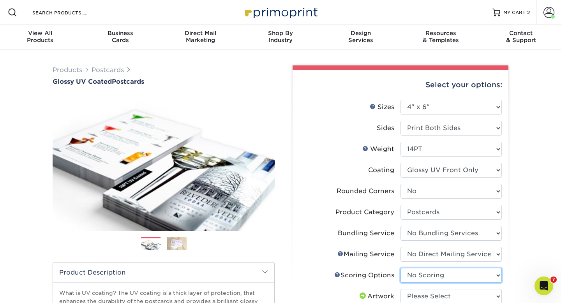
click at [400, 268] on select "Please Select No Scoring One Score" at bounding box center [450, 275] width 101 height 15
click at [449, 297] on select "Please Select I will upload files I need a design - $150" at bounding box center [450, 296] width 101 height 15
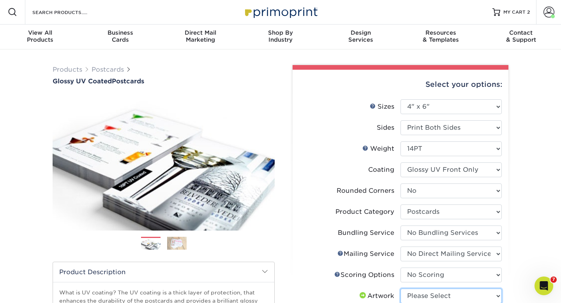
select select "upload"
click at [400, 289] on select "Please Select I will upload files I need a design - $150" at bounding box center [450, 296] width 101 height 15
click at [522, 236] on div "Products Postcards Glossy UV Coated Postcards Previous Next show more 25" at bounding box center [280, 294] width 561 height 491
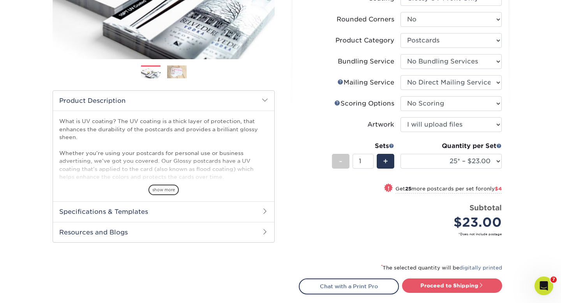
scroll to position [187, 0]
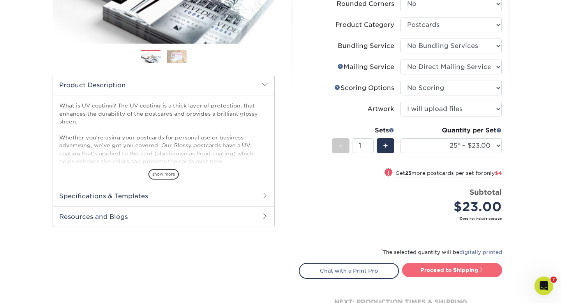
click at [445, 268] on link "Proceed to Shipping" at bounding box center [452, 270] width 100 height 14
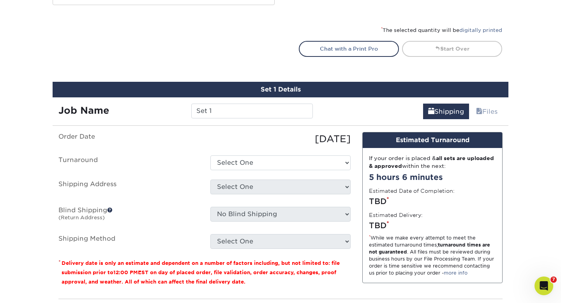
scroll to position [471, 0]
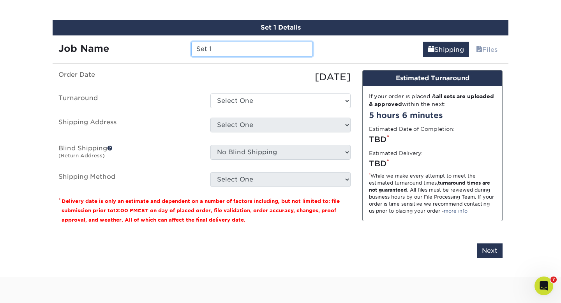
click at [219, 50] on input "Set 1" at bounding box center [251, 49] width 121 height 15
type input "S"
type input "Austin"
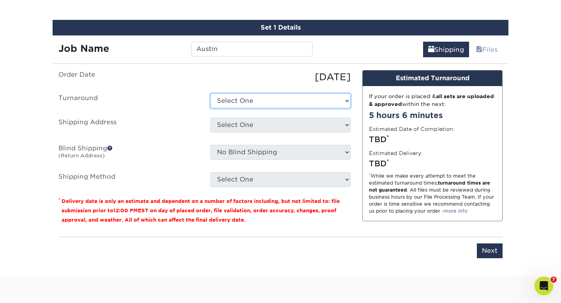
click at [279, 102] on select "Select One 2-4 Business Days 2 Day Next Business Day" at bounding box center [280, 100] width 140 height 15
select select "3a0d73d9-82fb-4fc0-8920-c7d196cd6951"
click at [210, 93] on select "Select One 2-4 Business Days 2 Day Next Business Day" at bounding box center [280, 100] width 140 height 15
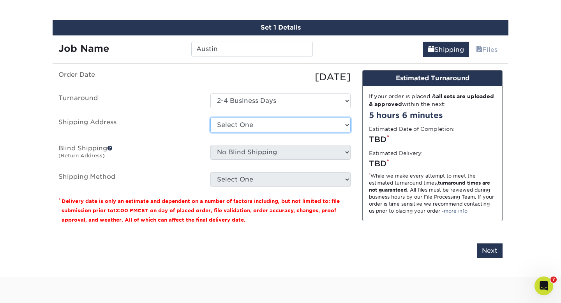
click at [272, 125] on select "Select One [PERSON_NAME] Ancient Bristlecone Ancient Bristlecone [PERSON_NAME] …" at bounding box center [280, 125] width 140 height 15
select select "newaddress"
click at [210, 118] on select "Select One [PERSON_NAME] Ancient Bristlecone Ancient Bristlecone [PERSON_NAME] …" at bounding box center [280, 125] width 140 height 15
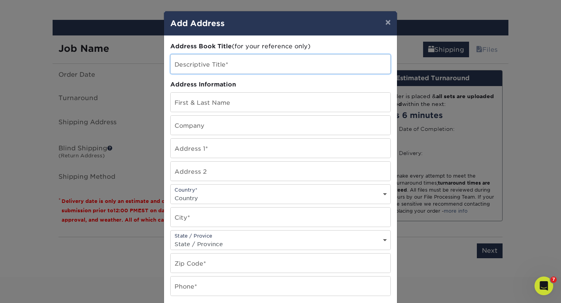
click at [209, 63] on input "text" at bounding box center [281, 64] width 220 height 19
type input "Austin"
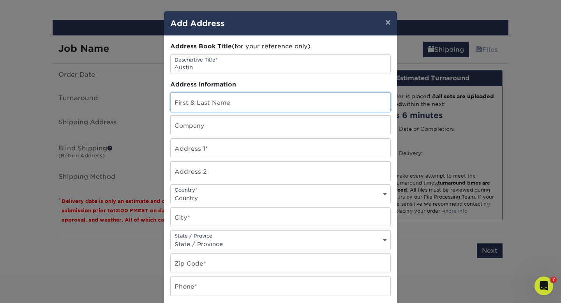
click at [212, 106] on input "text" at bounding box center [281, 102] width 220 height 19
type input "[PERSON_NAME]"
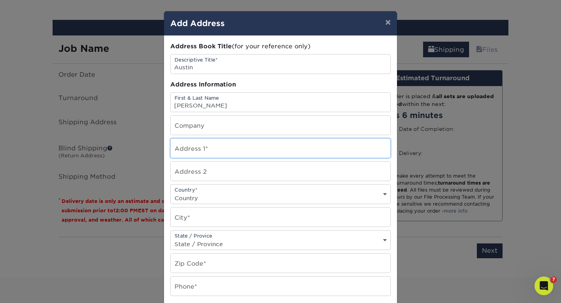
type input "15005 BANBRIDGE TRL"
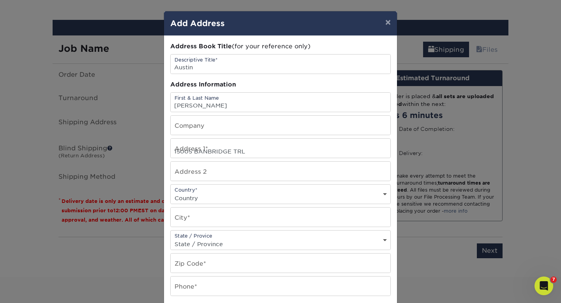
select select "US"
type input "AUSTIN"
select select "[GEOGRAPHIC_DATA]"
type input "78717-4400"
type input "8005741640"
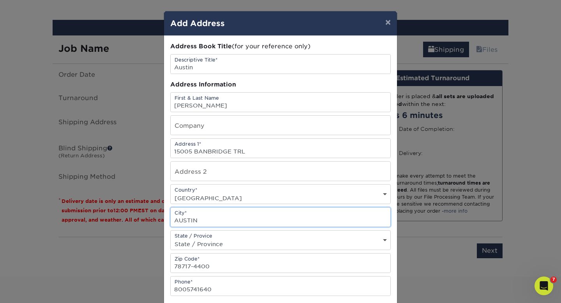
drag, startPoint x: 314, startPoint y: 222, endPoint x: 318, endPoint y: 291, distance: 69.1
click at [318, 291] on div "Address Book Title (for your reference only) Descriptive Title* [GEOGRAPHIC_DAT…" at bounding box center [280, 210] width 220 height 336
drag, startPoint x: 394, startPoint y: 249, endPoint x: 384, endPoint y: 303, distance: 54.2
click at [384, 303] on div "Address Book Title (for your reference only) Descriptive Title* [GEOGRAPHIC_DAT…" at bounding box center [280, 210] width 233 height 349
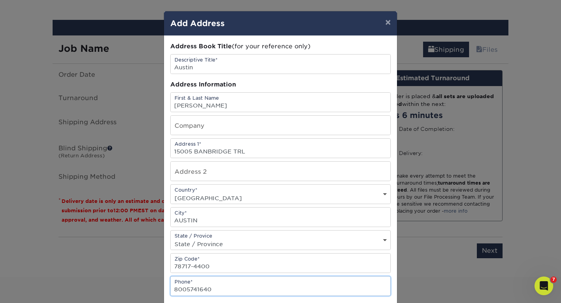
drag, startPoint x: 381, startPoint y: 288, endPoint x: 381, endPoint y: 302, distance: 14.4
click at [381, 302] on div "Address Book Title (for your reference only) Descriptive Title* [GEOGRAPHIC_DAT…" at bounding box center [280, 210] width 220 height 336
drag, startPoint x: 339, startPoint y: 289, endPoint x: 340, endPoint y: 298, distance: 9.4
click at [340, 298] on div "Address Book Title (for your reference only) Descriptive Title* [GEOGRAPHIC_DAT…" at bounding box center [280, 210] width 220 height 336
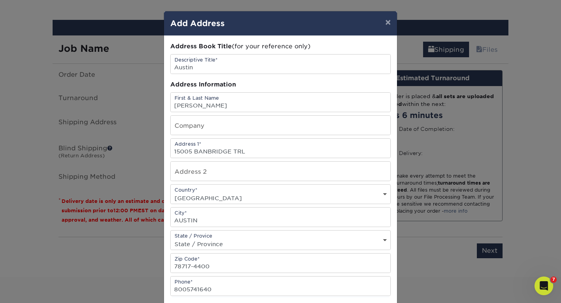
click at [351, 83] on div "Address Information" at bounding box center [280, 84] width 220 height 9
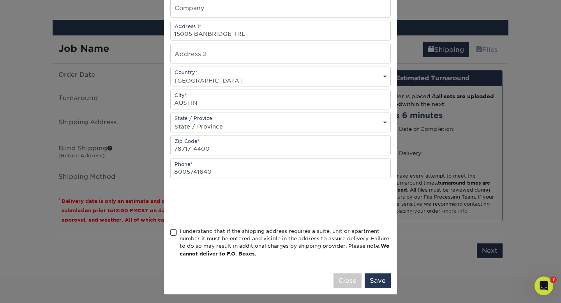
scroll to position [120, 0]
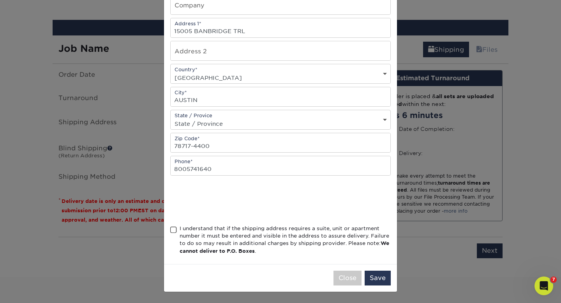
drag, startPoint x: 351, startPoint y: 83, endPoint x: 341, endPoint y: 300, distance: 218.0
click at [341, 300] on div "× Add Address Address Book Title (for your reference only) Descriptive Title* […" at bounding box center [280, 151] width 561 height 303
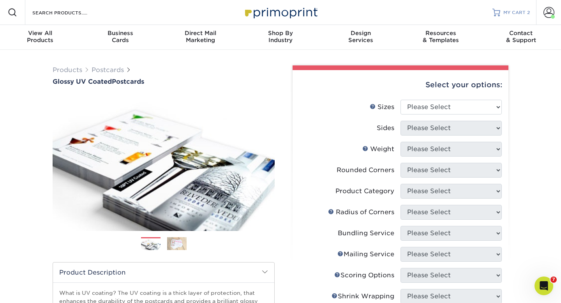
click at [505, 12] on span "MY CART" at bounding box center [514, 12] width 22 height 7
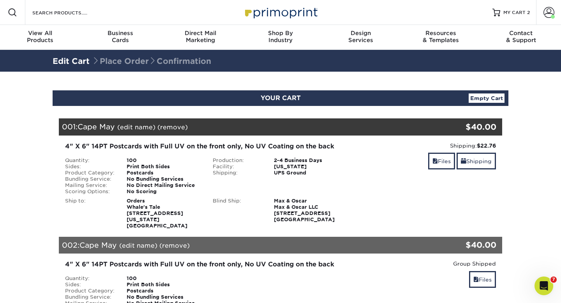
click at [173, 128] on link "(remove)" at bounding box center [172, 126] width 30 height 7
click at [318, 127] on link "Yes" at bounding box center [316, 126] width 11 height 7
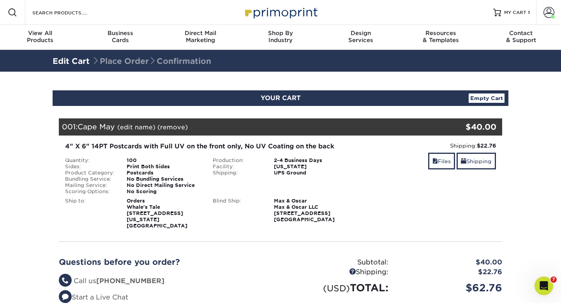
click at [171, 126] on link "(remove)" at bounding box center [172, 126] width 30 height 7
click at [319, 128] on link "Yes" at bounding box center [316, 126] width 11 height 7
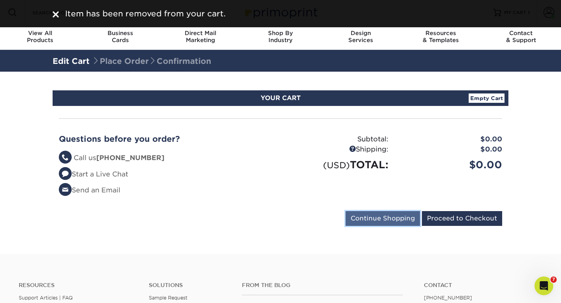
click at [387, 219] on input "Continue Shopping" at bounding box center [383, 218] width 74 height 15
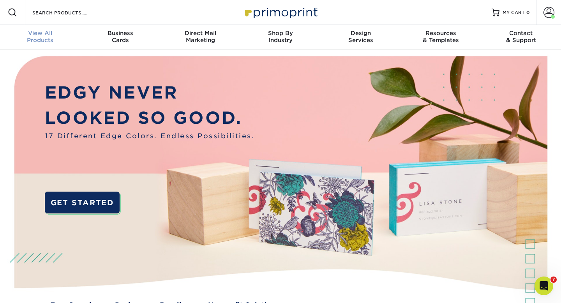
click at [38, 36] on span "View All" at bounding box center [40, 33] width 80 height 7
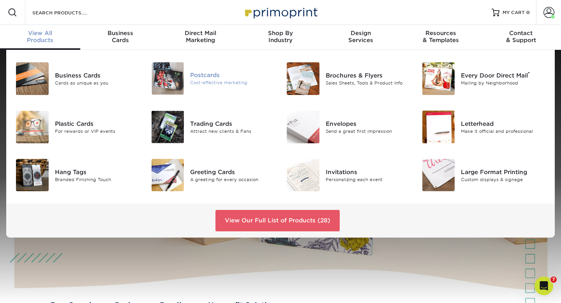
click at [175, 73] on img at bounding box center [168, 78] width 33 height 32
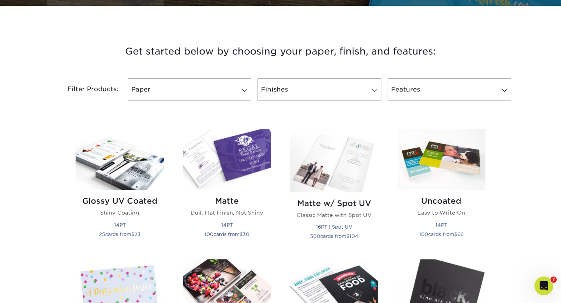
scroll to position [280, 0]
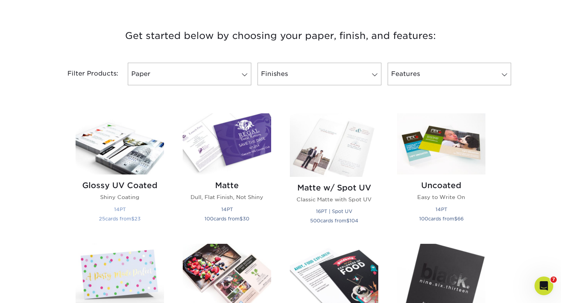
click at [118, 165] on img at bounding box center [120, 143] width 88 height 61
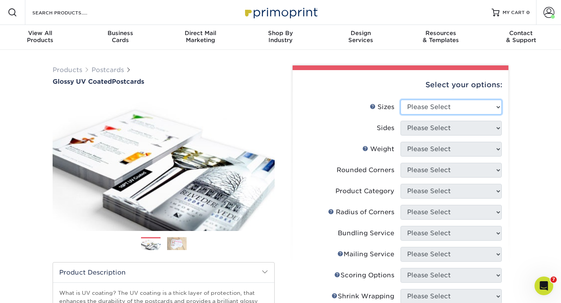
click at [455, 103] on select "Please Select 1.5" x 7" 2" x 4" 2" x 6" 2" x 7" 2" x 8" 2.12" x 5.5" 2.12" x 5.…" at bounding box center [450, 107] width 101 height 15
select select "4.00x6.00"
click at [400, 100] on select "Please Select 1.5" x 7" 2" x 4" 2" x 6" 2" x 7" 2" x 8" 2.12" x 5.5" 2.12" x 5.…" at bounding box center [450, 107] width 101 height 15
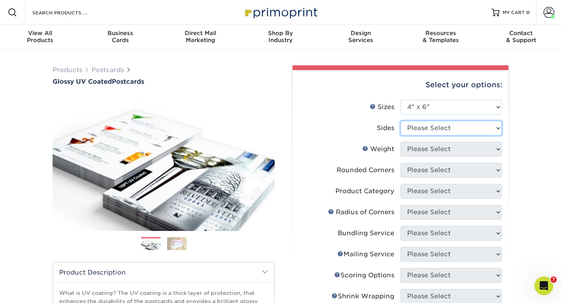
click at [445, 129] on select "Please Select Print Both Sides Print Front Only" at bounding box center [450, 128] width 101 height 15
select select "13abbda7-1d64-4f25-8bb2-c179b224825d"
click at [400, 121] on select "Please Select Print Both Sides Print Front Only" at bounding box center [450, 128] width 101 height 15
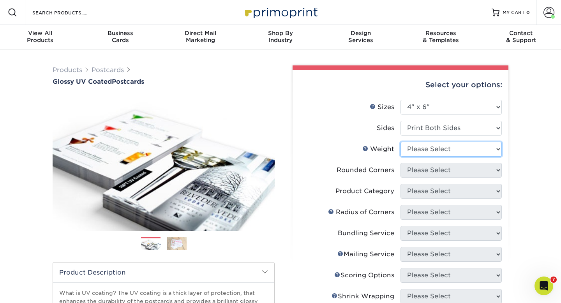
click at [450, 148] on select "Please Select 14PT 16PT 18PT C1S" at bounding box center [450, 149] width 101 height 15
select select "14PT"
click at [400, 142] on select "Please Select 14PT 16PT 18PT C1S" at bounding box center [450, 149] width 101 height 15
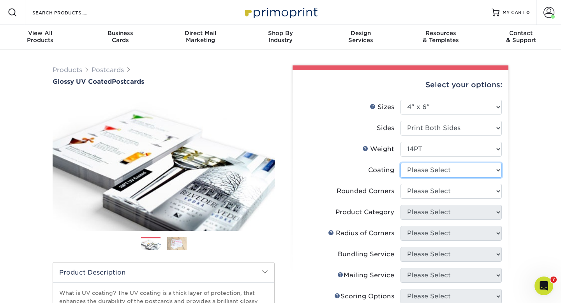
click at [449, 170] on select at bounding box center [450, 170] width 101 height 15
select select "1e8116af-acfc-44b1-83dc-8181aa338834"
click at [400, 163] on select at bounding box center [450, 170] width 101 height 15
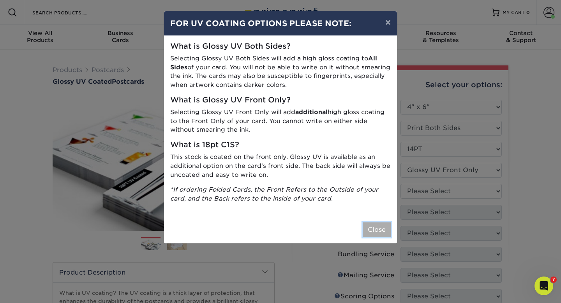
click at [375, 228] on button "Close" at bounding box center [377, 229] width 28 height 15
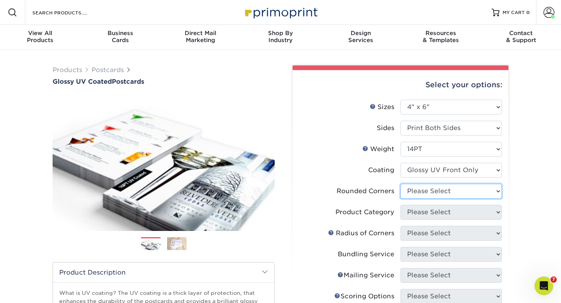
click at [463, 190] on select "Please Select Yes - Round 4 Corners No" at bounding box center [450, 191] width 101 height 15
select select "0"
click at [400, 184] on select "Please Select Yes - Round 4 Corners No" at bounding box center [450, 191] width 101 height 15
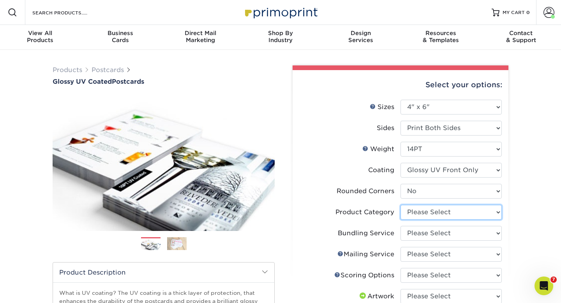
click at [466, 211] on select "Please Select Postcards" at bounding box center [450, 212] width 101 height 15
select select "9b7272e0-d6c8-4c3c-8e97-d3a1bcdab858"
click at [400, 205] on select "Please Select Postcards" at bounding box center [450, 212] width 101 height 15
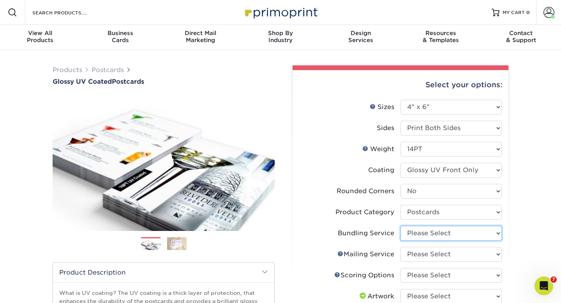
click at [463, 235] on select "Please Select No Bundling Services Yes, Bundles of 50 (+2 Days) Yes, Bundles of…" at bounding box center [450, 233] width 101 height 15
select select "58689abb-25c0-461c-a4c3-a80b627d6649"
click at [400, 226] on select "Please Select No Bundling Services Yes, Bundles of 50 (+2 Days) Yes, Bundles of…" at bounding box center [450, 233] width 101 height 15
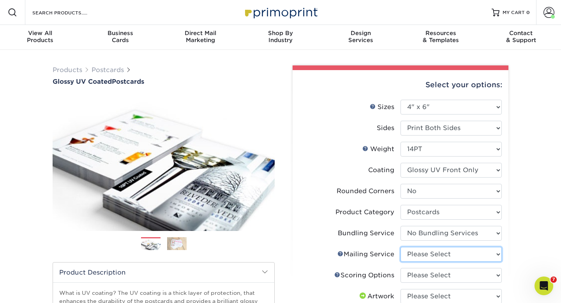
click at [461, 252] on select "Please Select No Direct Mailing Service No, I will mail/stamp/imprint Direct Ma…" at bounding box center [450, 254] width 101 height 15
select select "3e5e9bdd-d78a-4c28-a41d-fe1407925ca6"
click at [400, 247] on select "Please Select No Direct Mailing Service No, I will mail/stamp/imprint Direct Ma…" at bounding box center [450, 254] width 101 height 15
click at [457, 274] on select "Please Select No Scoring One Score" at bounding box center [450, 275] width 101 height 15
select select "16ebe401-5398-422d-8cb0-f3adbb82deb5"
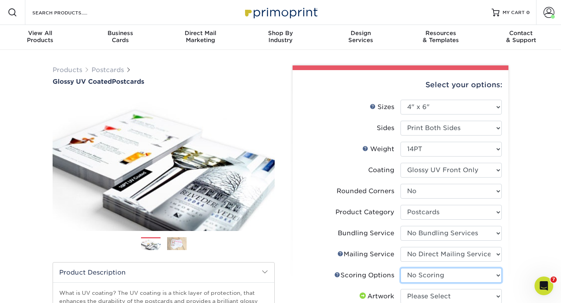
click at [400, 268] on select "Please Select No Scoring One Score" at bounding box center [450, 275] width 101 height 15
click at [447, 298] on select "Please Select I will upload files I need a design - $150" at bounding box center [450, 296] width 101 height 15
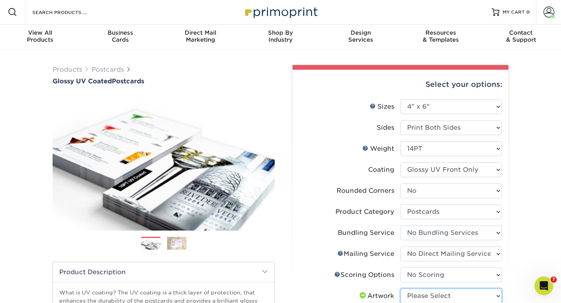
select select "upload"
click at [400, 289] on select "Please Select I will upload files I need a design - $150" at bounding box center [450, 296] width 101 height 15
click at [534, 228] on div "Products Postcards Glossy UV Coated Postcards Previous Next show more 25" at bounding box center [280, 294] width 561 height 491
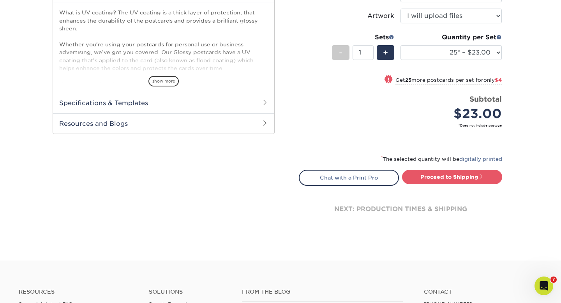
scroll to position [281, 0]
click at [442, 175] on link "Proceed to Shipping" at bounding box center [452, 176] width 100 height 14
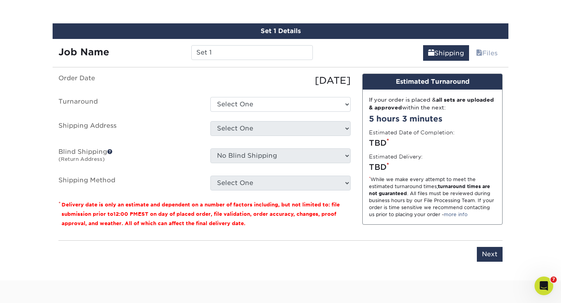
scroll to position [471, 0]
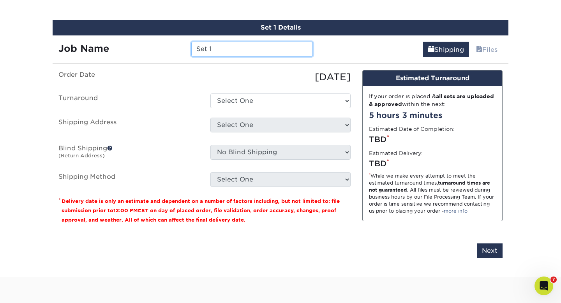
click at [217, 49] on input "Set 1" at bounding box center [251, 49] width 121 height 15
type input "S"
type input "Austin"
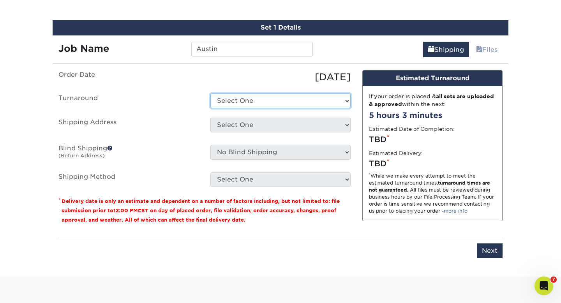
click at [278, 101] on select "Select One 2-4 Business Days 2 Day Next Business Day" at bounding box center [280, 100] width 140 height 15
select select "3a0d73d9-82fb-4fc0-8920-c7d196cd6951"
click at [210, 93] on select "Select One 2-4 Business Days 2 Day Next Business Day" at bounding box center [280, 100] width 140 height 15
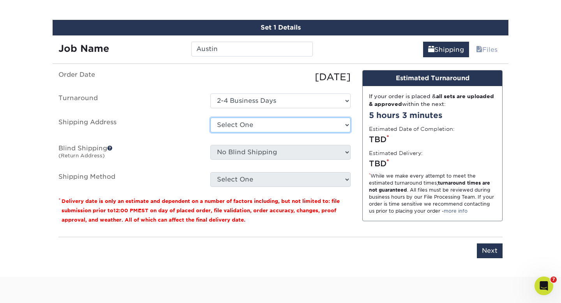
click at [271, 124] on select "Select One Abigail Davis Ancient Bristlecone Ancient Bristlecone Andrew Lerman …" at bounding box center [280, 125] width 140 height 15
select select "newaddress"
click at [210, 118] on select "Select One Abigail Davis Ancient Bristlecone Ancient Bristlecone Andrew Lerman …" at bounding box center [280, 125] width 140 height 15
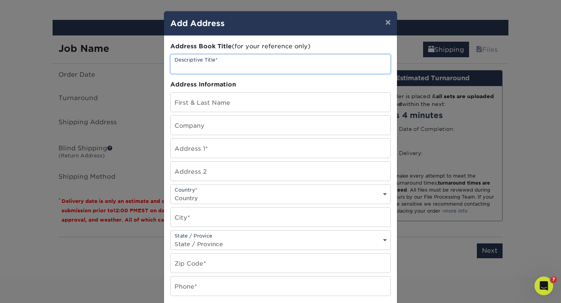
click at [214, 62] on input "text" at bounding box center [281, 64] width 220 height 19
type input "Austin"
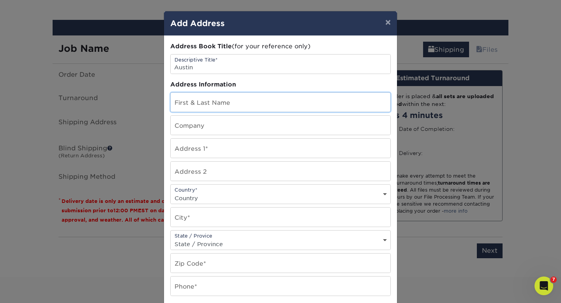
click at [209, 103] on input "text" at bounding box center [281, 102] width 220 height 19
type input "[PERSON_NAME]"
type input "15005 BANBRIDGE TRL"
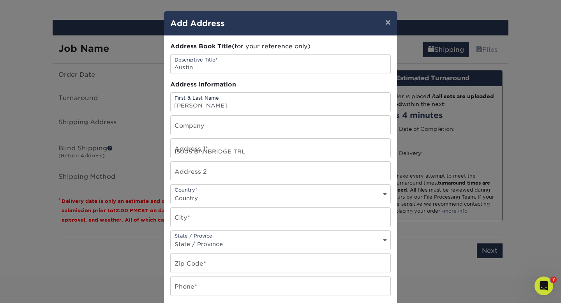
select select "US"
type input "AUSTIN"
select select "TX"
type input "78717-4400"
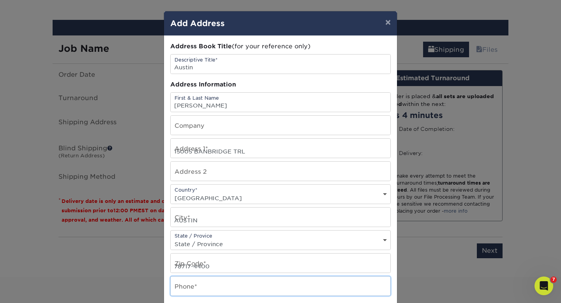
type input "8005741640"
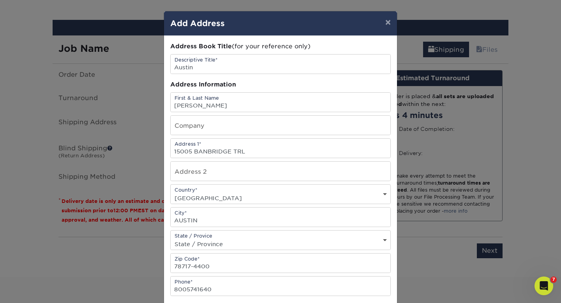
click at [320, 82] on div "Address Information" at bounding box center [280, 84] width 220 height 9
drag, startPoint x: 300, startPoint y: 167, endPoint x: 298, endPoint y: 275, distance: 108.3
click at [298, 275] on div "Address Book Title (for your reference only) Descriptive Title* Austin Address …" at bounding box center [280, 210] width 220 height 336
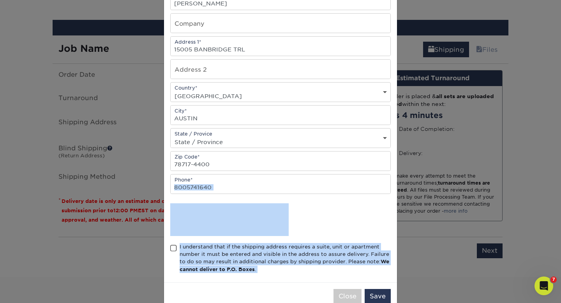
scroll to position [120, 0]
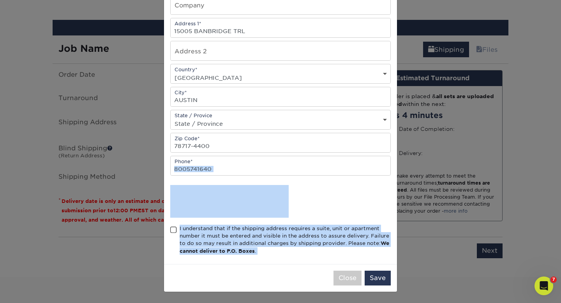
drag, startPoint x: 394, startPoint y: 273, endPoint x: 390, endPoint y: 302, distance: 29.1
click at [390, 302] on div "× Add Address Address Book Title (for your reference only) Descriptive Title* A…" at bounding box center [280, 151] width 561 height 303
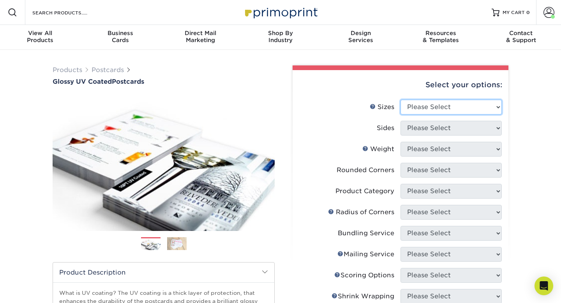
click at [437, 108] on select "Please Select 1.5" x 7" 2" x 4" 2" x 6" 2" x 7" 2" x 8" 2.12" x 5.5" 2.12" x 5.…" at bounding box center [450, 107] width 101 height 15
click at [445, 104] on select "Please Select 1.5" x 7" 2" x 4" 2" x 6" 2" x 7" 2" x 8" 2.12" x 5.5" 2.12" x 5.…" at bounding box center [450, 107] width 101 height 15
select select "4.00x6.00"
click at [400, 100] on select "Please Select 1.5" x 7" 2" x 4" 2" x 6" 2" x 7" 2" x 8" 2.12" x 5.5" 2.12" x 5.…" at bounding box center [450, 107] width 101 height 15
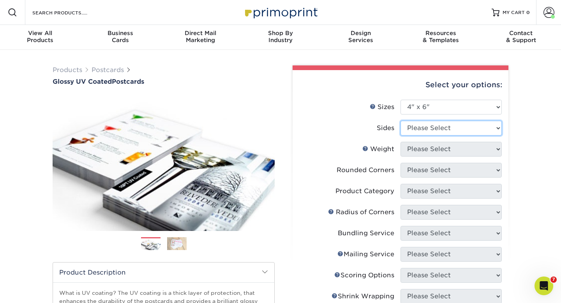
click at [486, 129] on select "Please Select Print Both Sides Print Front Only" at bounding box center [450, 128] width 101 height 15
select select "13abbda7-1d64-4f25-8bb2-c179b224825d"
click at [400, 121] on select "Please Select Print Both Sides Print Front Only" at bounding box center [450, 128] width 101 height 15
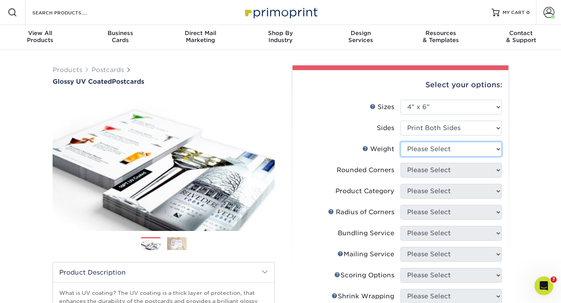
click at [478, 151] on select "Please Select 14PT 16PT 18PT C1S" at bounding box center [450, 149] width 101 height 15
select select "14PT"
click at [400, 142] on select "Please Select 14PT 16PT 18PT C1S" at bounding box center [450, 149] width 101 height 15
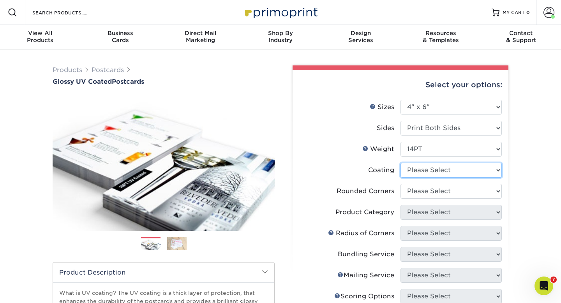
click at [473, 169] on select at bounding box center [450, 170] width 101 height 15
select select "1e8116af-acfc-44b1-83dc-8181aa338834"
click at [400, 163] on select at bounding box center [450, 170] width 101 height 15
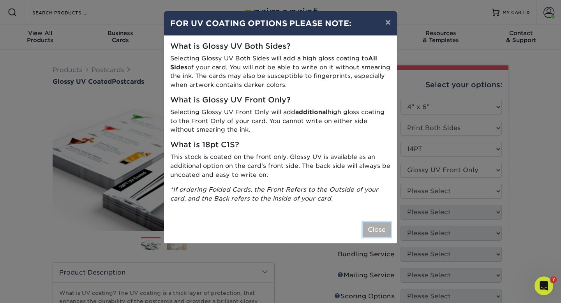
click at [381, 230] on button "Close" at bounding box center [377, 229] width 28 height 15
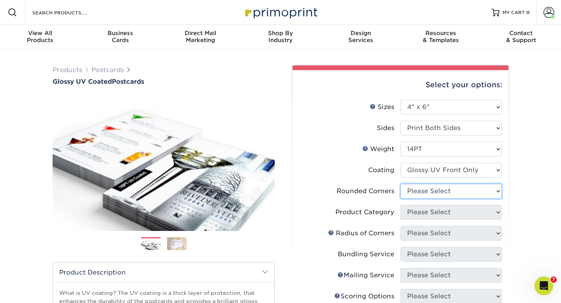
click at [479, 190] on select "Please Select Yes - Round 4 Corners No" at bounding box center [450, 191] width 101 height 15
select select "0"
click at [400, 184] on select "Please Select Yes - Round 4 Corners No" at bounding box center [450, 191] width 101 height 15
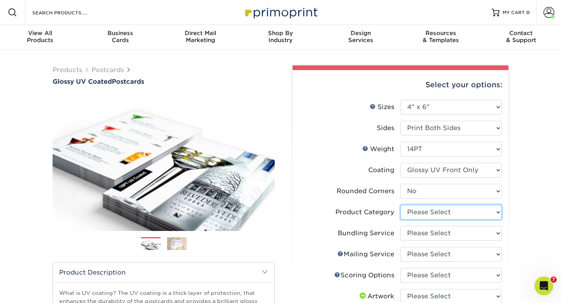
click at [474, 213] on select "Please Select Postcards" at bounding box center [450, 212] width 101 height 15
select select "9b7272e0-d6c8-4c3c-8e97-d3a1bcdab858"
click at [400, 205] on select "Please Select Postcards" at bounding box center [450, 212] width 101 height 15
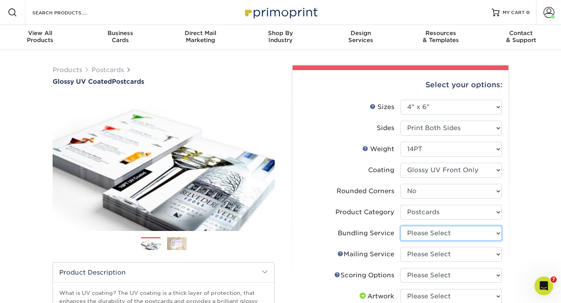
click at [473, 230] on select "Please Select No Bundling Services Yes, Bundles of 50 (+2 Days) Yes, Bundles of…" at bounding box center [450, 233] width 101 height 15
select select "58689abb-25c0-461c-a4c3-a80b627d6649"
click at [400, 226] on select "Please Select No Bundling Services Yes, Bundles of 50 (+2 Days) Yes, Bundles of…" at bounding box center [450, 233] width 101 height 15
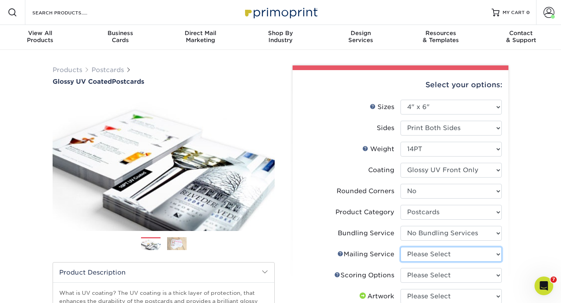
click at [471, 251] on select "Please Select No Direct Mailing Service No, I will mail/stamp/imprint Direct Ma…" at bounding box center [450, 254] width 101 height 15
select select "3e5e9bdd-d78a-4c28-a41d-fe1407925ca6"
click at [400, 247] on select "Please Select No Direct Mailing Service No, I will mail/stamp/imprint Direct Ma…" at bounding box center [450, 254] width 101 height 15
click at [466, 273] on select "Please Select No Scoring One Score" at bounding box center [450, 275] width 101 height 15
select select "16ebe401-5398-422d-8cb0-f3adbb82deb5"
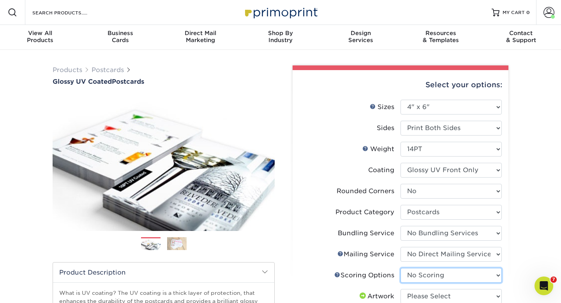
click at [400, 268] on select "Please Select No Scoring One Score" at bounding box center [450, 275] width 101 height 15
click at [466, 295] on select "Please Select I will upload files I need a design - $150" at bounding box center [450, 296] width 101 height 15
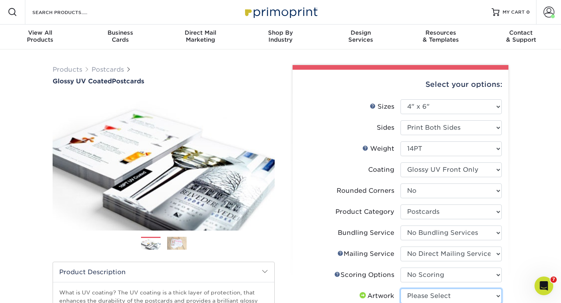
select select "upload"
click at [400, 289] on select "Please Select I will upload files I need a design - $150" at bounding box center [450, 296] width 101 height 15
click at [331, 286] on li "Scoring Help Scoring Options Please Select No Scoring One Score" at bounding box center [400, 278] width 203 height 21
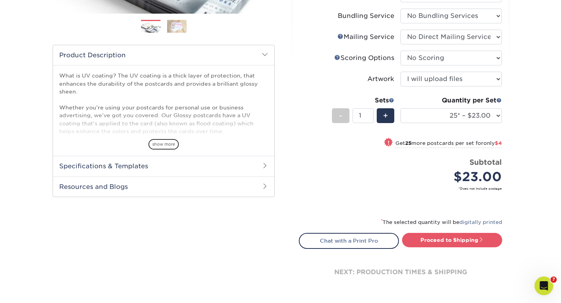
scroll to position [219, 0]
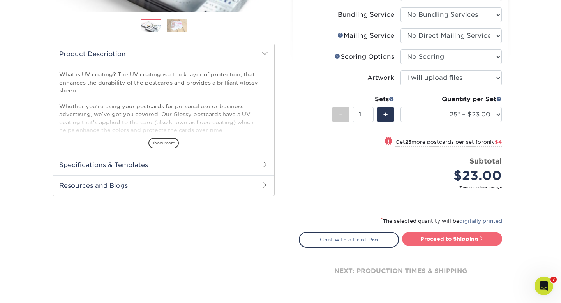
click at [432, 238] on link "Proceed to Shipping" at bounding box center [452, 239] width 100 height 14
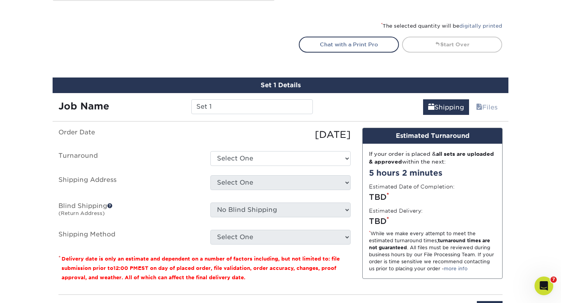
scroll to position [471, 0]
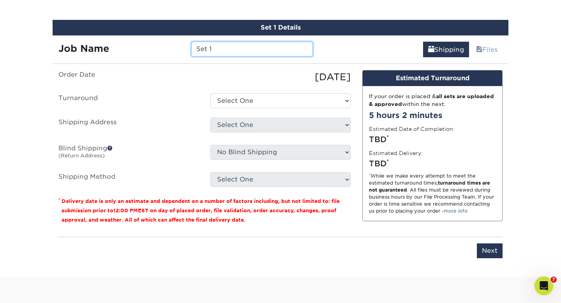
click at [213, 54] on input "Set 1" at bounding box center [251, 49] width 121 height 15
type input "S"
type input "Austin"
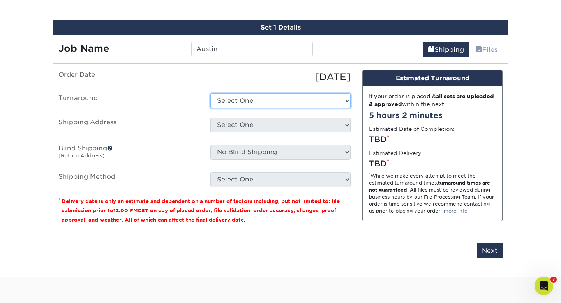
click at [305, 101] on select "Select One 2-4 Business Days 2 Day Next Business Day" at bounding box center [280, 100] width 140 height 15
select select "3a0d73d9-82fb-4fc0-8920-c7d196cd6951"
click at [210, 93] on select "Select One 2-4 Business Days 2 Day Next Business Day" at bounding box center [280, 100] width 140 height 15
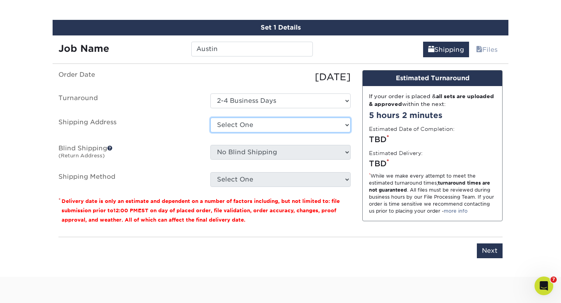
click at [302, 126] on select "Select One Abigail Davis Ancient Bristlecone Ancient Bristlecone Andrew Lerman …" at bounding box center [280, 125] width 140 height 15
select select "newaddress"
click at [210, 118] on select "Select One Abigail Davis Ancient Bristlecone Ancient Bristlecone Andrew Lerman …" at bounding box center [280, 125] width 140 height 15
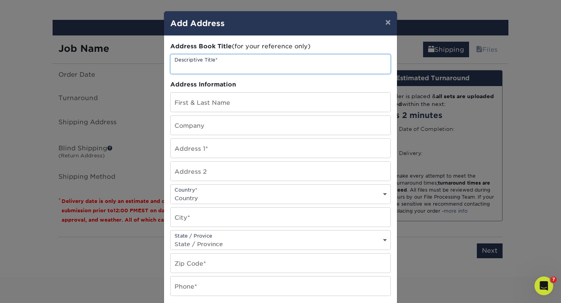
click at [227, 65] on input "text" at bounding box center [281, 64] width 220 height 19
type input "Austin"
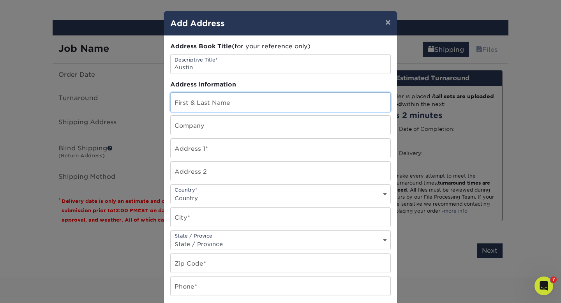
click at [216, 105] on input "text" at bounding box center [281, 102] width 220 height 19
type input "Gary Hill"
type input "15005 BANBRIDGE TRL"
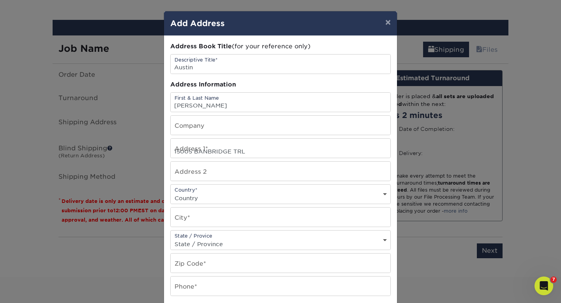
select select "US"
type input "AUSTIN"
select select "TX"
type input "78717-4400"
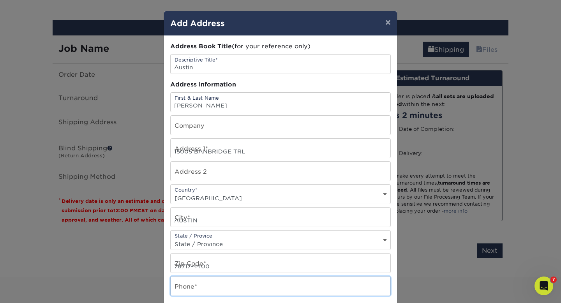
type input "8005741640"
drag, startPoint x: 259, startPoint y: 288, endPoint x: 257, endPoint y: 302, distance: 14.1
click at [257, 302] on div "Address Book Title (for your reference only) Descriptive Title* Austin Address …" at bounding box center [280, 210] width 220 height 336
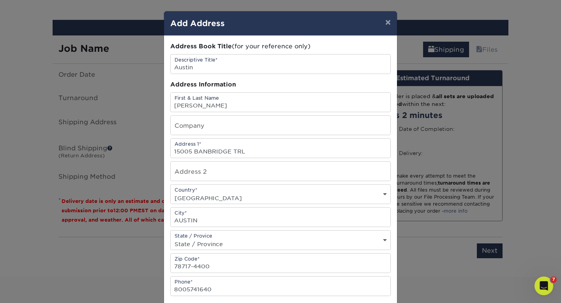
click at [240, 303] on div "Address Book Title (for your reference only) Descriptive Title* Austin Address …" at bounding box center [280, 210] width 220 height 336
drag, startPoint x: 372, startPoint y: 173, endPoint x: 346, endPoint y: 303, distance: 131.9
click at [346, 303] on div "Address Book Title (for your reference only) Descriptive Title* Austin Address …" at bounding box center [280, 210] width 220 height 336
click at [393, 269] on div "Address Book Title (for your reference only) Descriptive Title* Austin Address …" at bounding box center [280, 210] width 233 height 349
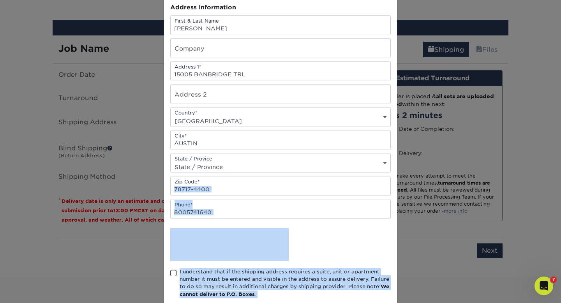
scroll to position [79, 0]
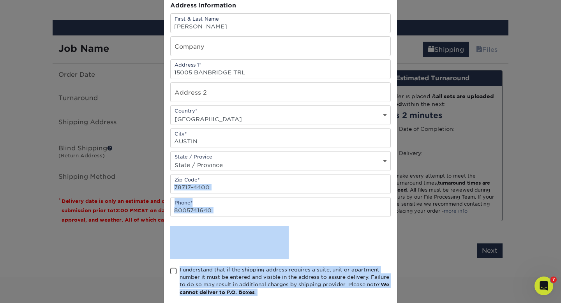
drag, startPoint x: 393, startPoint y: 269, endPoint x: 390, endPoint y: 299, distance: 29.7
click at [390, 299] on div "Address Book Title (for your reference only) Descriptive Title* Austin Address …" at bounding box center [280, 131] width 233 height 349
click at [329, 231] on div at bounding box center [280, 241] width 220 height 30
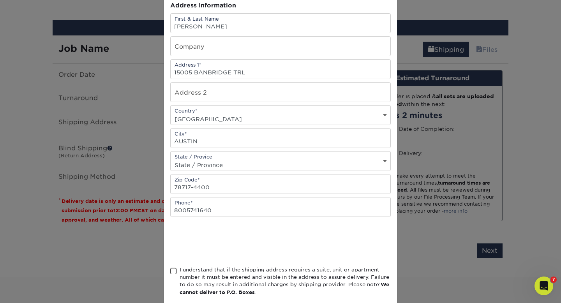
click at [172, 270] on span at bounding box center [173, 271] width 7 height 7
click at [0, 0] on input "I understand that if the shipping address requires a suite, unit or apartment n…" at bounding box center [0, 0] width 0 height 0
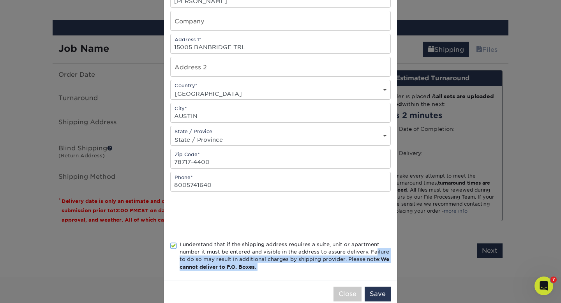
drag, startPoint x: 282, startPoint y: 276, endPoint x: 281, endPoint y: 299, distance: 23.4
click at [281, 299] on div "× Add Address Address Book Title (for your reference only) Descriptive Title* A…" at bounding box center [281, 108] width 234 height 402
click at [377, 291] on button "Save" at bounding box center [378, 293] width 26 height 15
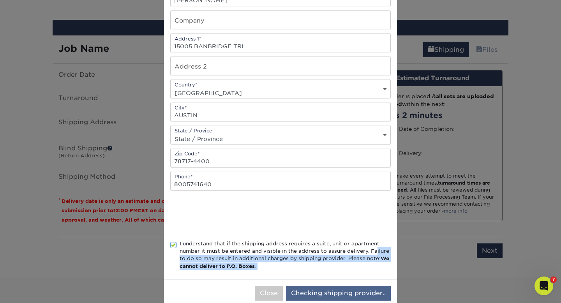
scroll to position [0, 0]
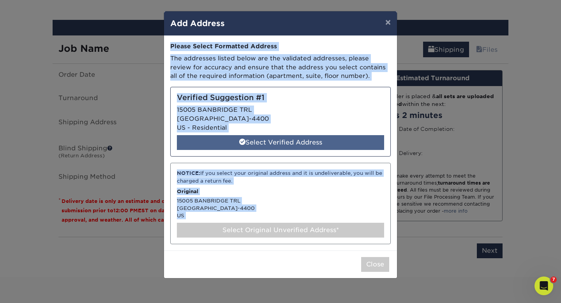
click at [257, 143] on div "Select Verified Address" at bounding box center [280, 142] width 207 height 15
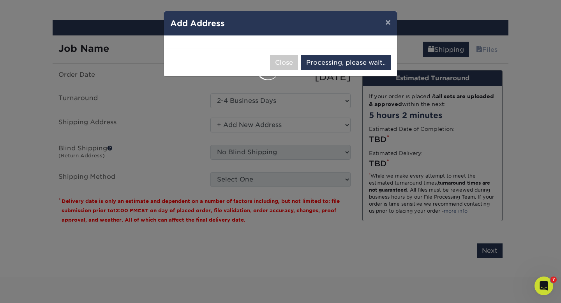
select select "286024"
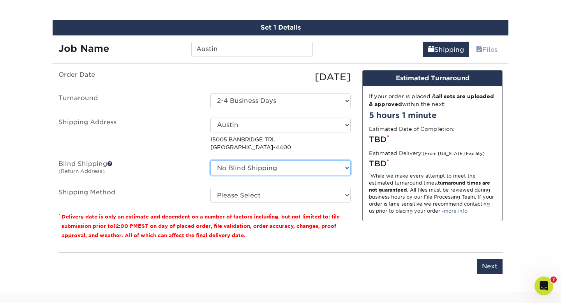
click at [346, 165] on select "No Blind Shipping Abigail Davis Ancient Bristlecone Ancient Bristlecone Andrew …" at bounding box center [280, 167] width 140 height 15
select select "231859"
click at [210, 160] on select "No Blind Shipping Abigail Davis Ancient Bristlecone Ancient Bristlecone Andrew …" at bounding box center [280, 167] width 140 height 15
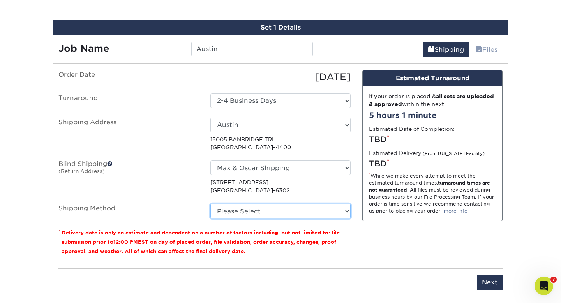
click at [326, 208] on select "Please Select Ground Shipping (+$23.28) 3 Day Shipping Service (+$30.05) 2 Day …" at bounding box center [280, 211] width 140 height 15
select select "03"
click at [210, 204] on select "Please Select Ground Shipping (+$23.28) 3 Day Shipping Service (+$30.05) 2 Day …" at bounding box center [280, 211] width 140 height 15
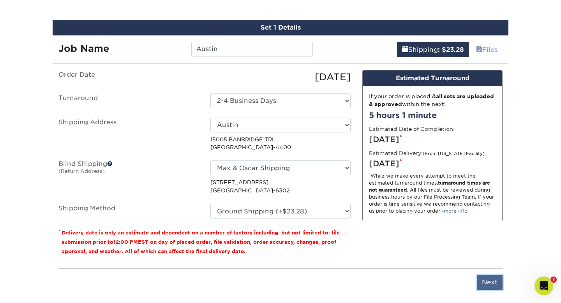
click at [486, 279] on input "Next" at bounding box center [490, 282] width 26 height 15
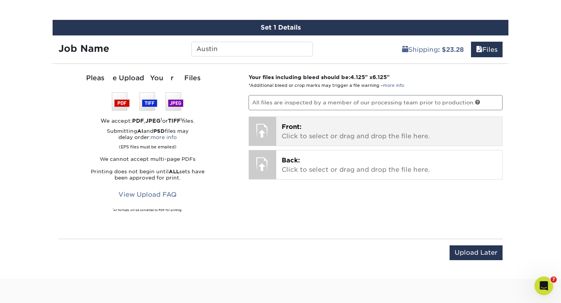
click at [340, 131] on p "Front: Click to select or drag and drop the file here." at bounding box center [389, 131] width 215 height 19
click at [296, 127] on span "Front:" at bounding box center [292, 126] width 20 height 7
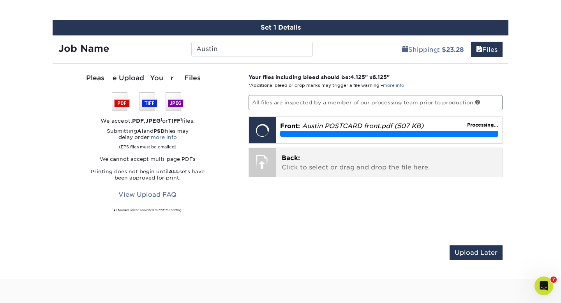
click at [286, 155] on span "Back:" at bounding box center [291, 157] width 18 height 7
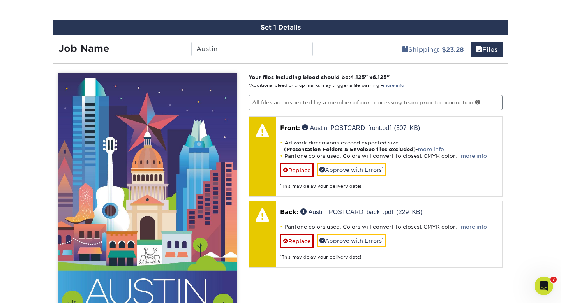
click at [538, 200] on div "Products Postcards Glossy UV Coated Postcards Previous Next show more 25" at bounding box center [280, 27] width 561 height 897
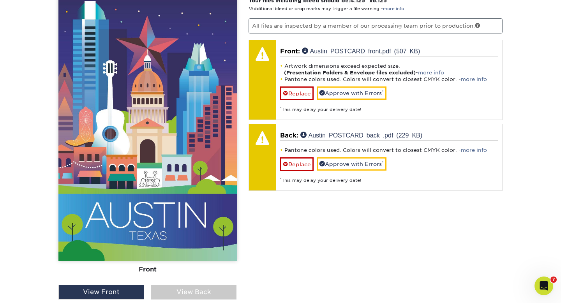
scroll to position [549, 0]
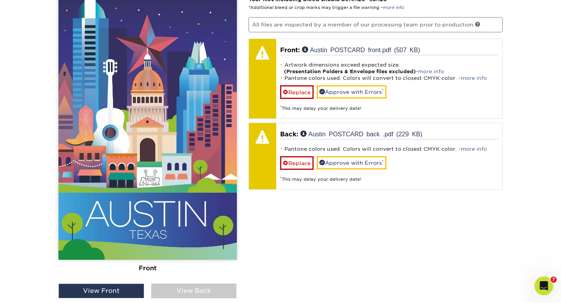
click at [217, 294] on div "View Back" at bounding box center [194, 291] width 86 height 15
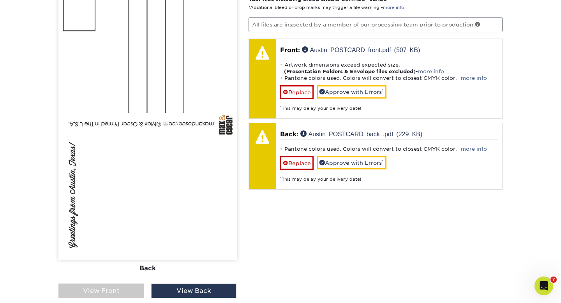
click at [111, 293] on div "View Front" at bounding box center [101, 291] width 86 height 15
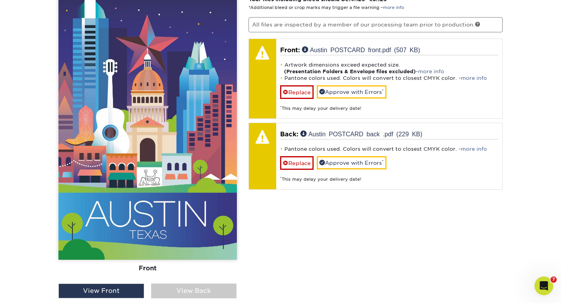
click at [349, 273] on div "Your files including bleed should be: 4.125 " x 6.125 " *Additional bleed or cr…" at bounding box center [376, 171] width 266 height 353
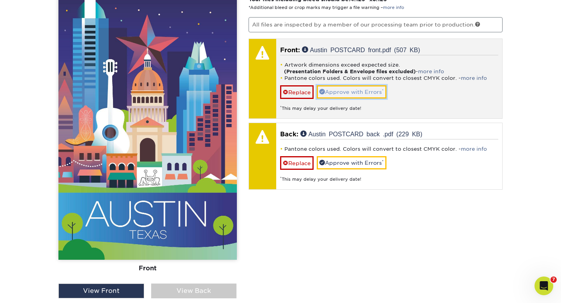
click at [369, 89] on link "Approve with Errors *" at bounding box center [352, 91] width 70 height 13
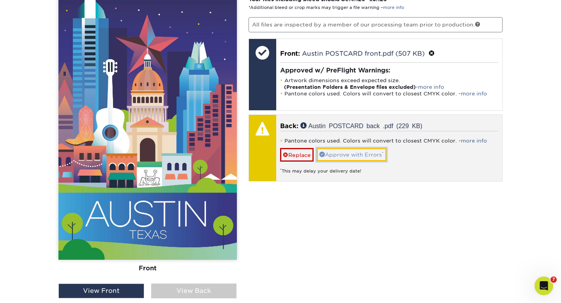
click at [352, 152] on link "Approve with Errors *" at bounding box center [352, 154] width 70 height 13
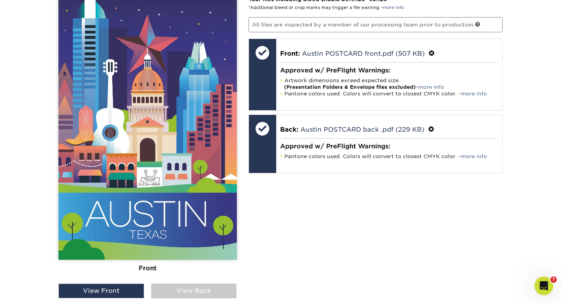
click at [437, 197] on div "Your files including bleed should be: 4.125 " x 6.125 " *Additional bleed or cr…" at bounding box center [376, 171] width 266 height 353
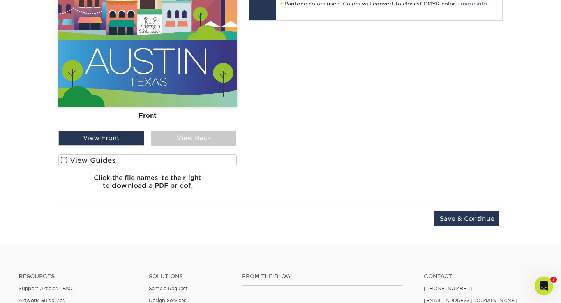
scroll to position [705, 0]
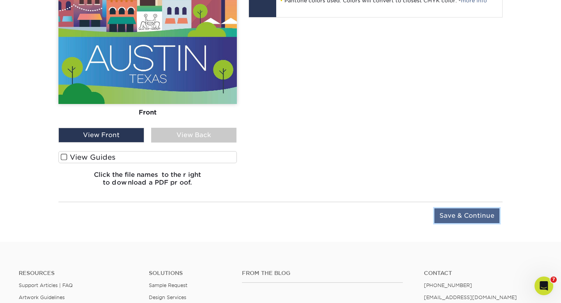
click at [458, 214] on input "Save & Continue" at bounding box center [466, 215] width 65 height 15
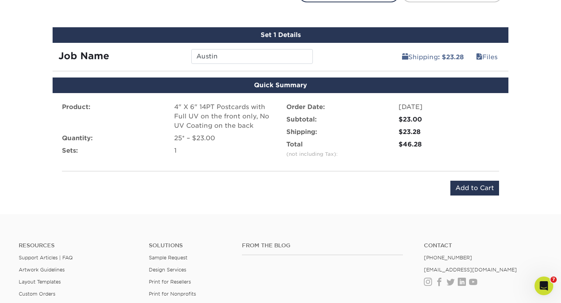
scroll to position [462, 0]
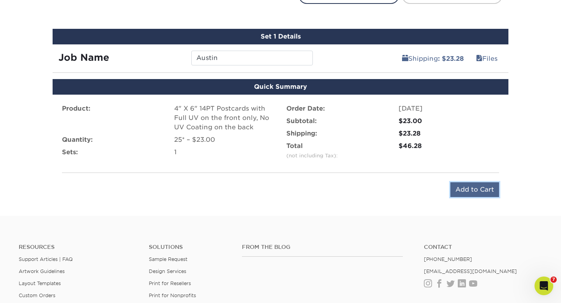
click at [465, 189] on input "Add to Cart" at bounding box center [474, 189] width 49 height 15
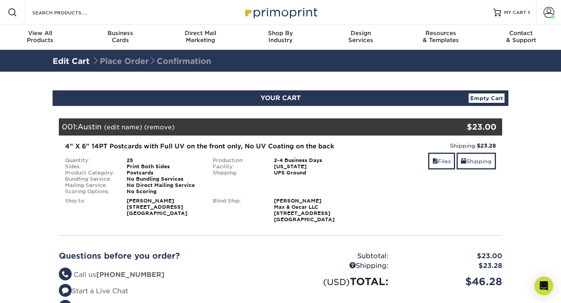
click at [526, 157] on section "YOUR CART Empty Cart Your Cart is Empty View Account Active Orders Order Histor…" at bounding box center [280, 221] width 561 height 299
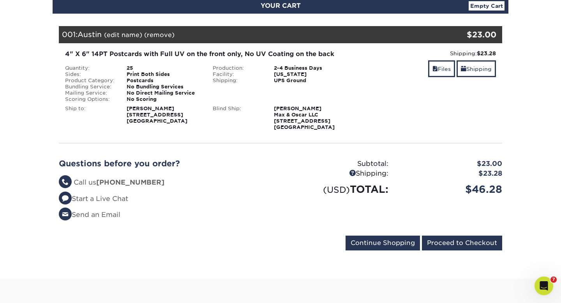
scroll to position [93, 0]
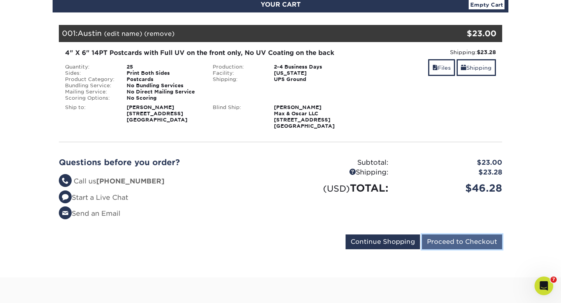
click at [467, 239] on input "Proceed to Checkout" at bounding box center [462, 242] width 80 height 15
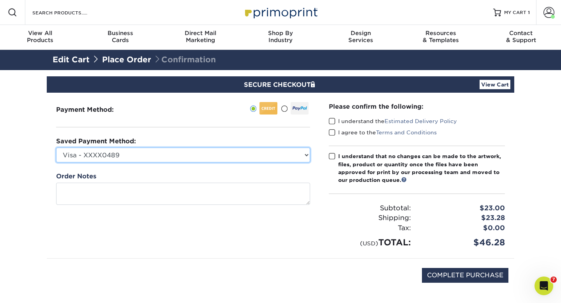
click at [307, 153] on select "Visa - XXXX0489 American Express - XXXX2004 Visa - XXXX1953 American Express - …" at bounding box center [183, 155] width 254 height 15
select select
click at [56, 148] on select "Visa - XXXX0489 American Express - XXXX2004 Visa - XXXX1953 American Express - …" at bounding box center [183, 155] width 254 height 15
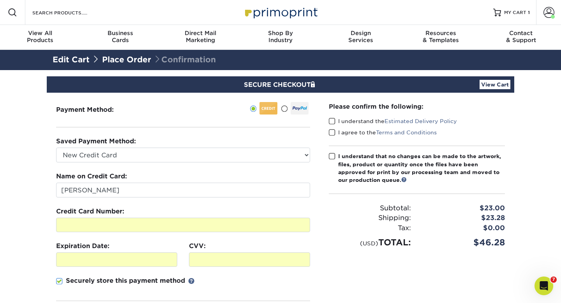
click at [0, 188] on section "SECURE CHECKOUT View Cart Payment Method: Saved Payment Method:" at bounding box center [280, 242] width 561 height 344
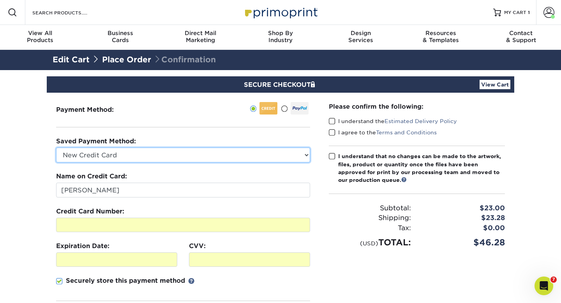
click at [305, 155] on select "Visa - XXXX0489 American Express - XXXX2004 Visa - XXXX1953 American Express - …" at bounding box center [183, 155] width 254 height 15
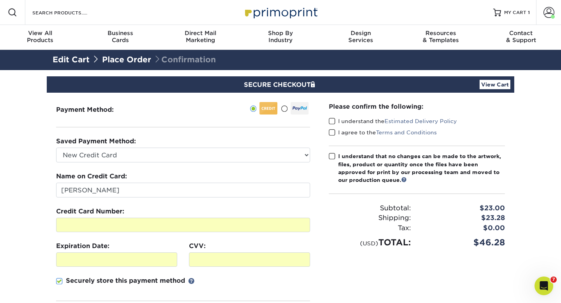
click at [0, 224] on section "SECURE CHECKOUT View Cart Payment Method: Saved Payment Method:" at bounding box center [280, 242] width 561 height 344
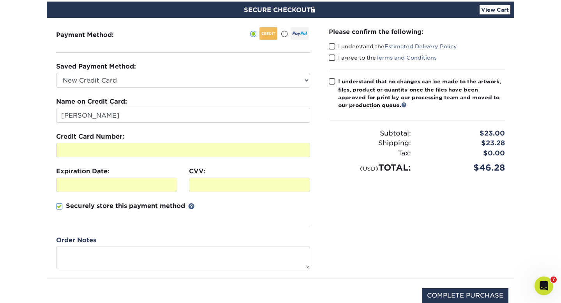
scroll to position [78, 0]
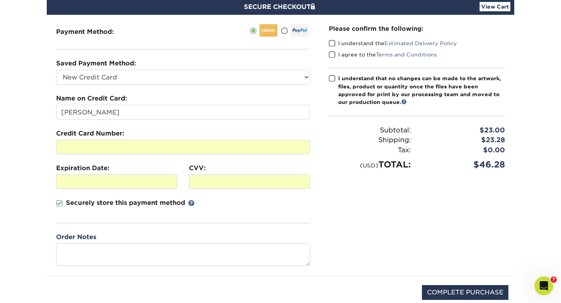
click at [330, 44] on span at bounding box center [332, 43] width 7 height 7
click at [0, 0] on input "I understand the Estimated Delivery Policy" at bounding box center [0, 0] width 0 height 0
click at [331, 53] on span at bounding box center [332, 54] width 7 height 7
click at [0, 0] on input "I agree to the Terms and Conditions" at bounding box center [0, 0] width 0 height 0
click at [331, 79] on span at bounding box center [332, 78] width 7 height 7
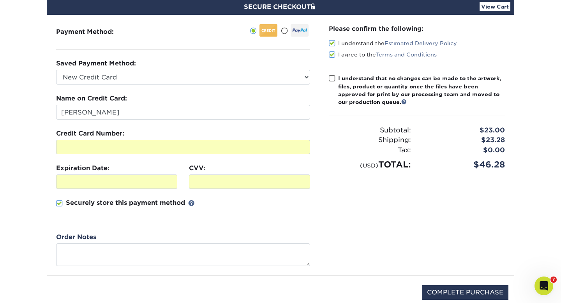
click at [0, 0] on input "I understand that no changes can be made to the artwork, files, product or quan…" at bounding box center [0, 0] width 0 height 0
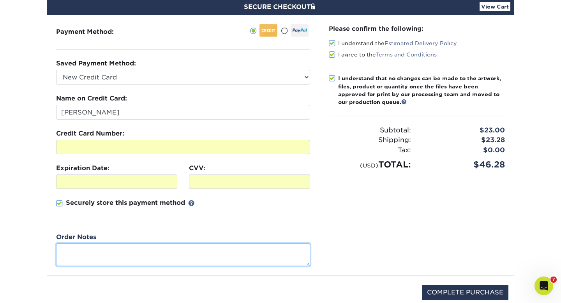
click at [82, 250] on textarea at bounding box center [183, 254] width 254 height 22
type textarea "B"
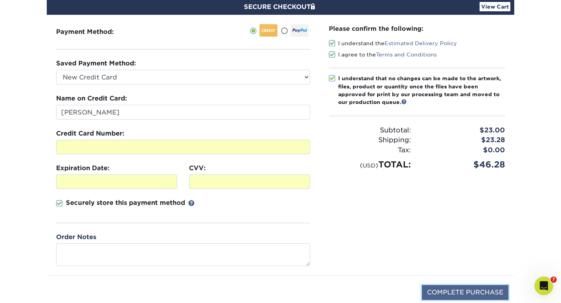
click at [455, 291] on input "COMPLETE PURCHASE" at bounding box center [465, 292] width 86 height 15
type input "PROCESSING, PLEASE WAIT..."
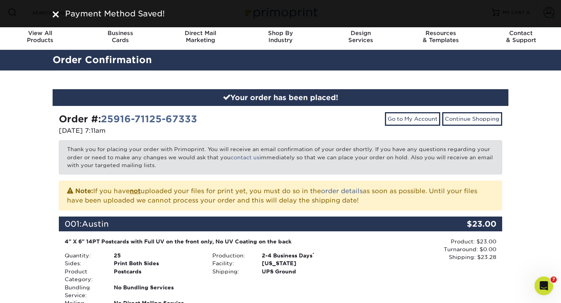
click at [0, 190] on div "Your order has been placed! Order #: 25916-71125-67333 [DATE] 7:11am Go to My A…" at bounding box center [280, 293] width 561 height 444
